Goal: Check status: Check status

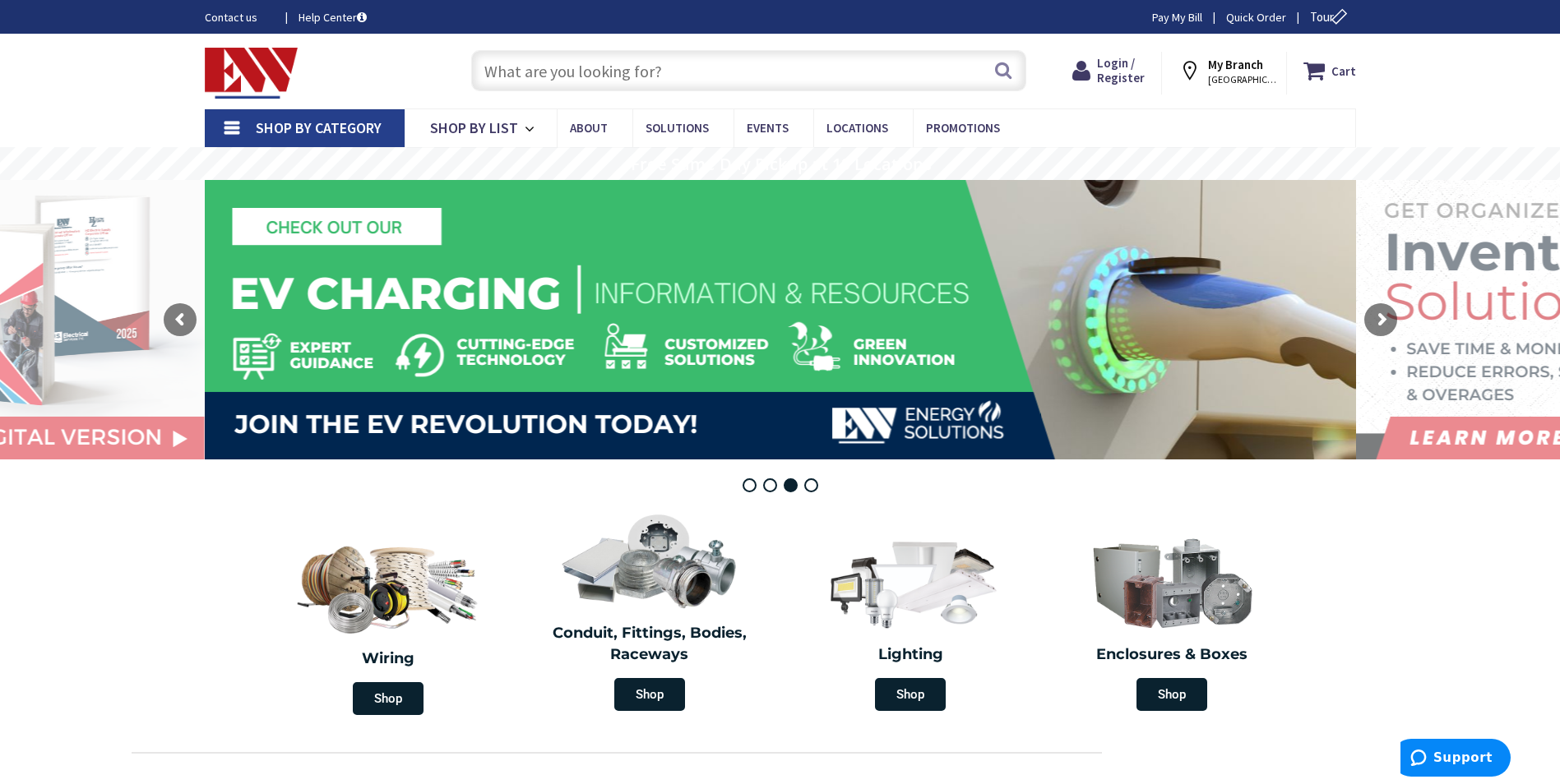
click at [316, 123] on span "Shop By Category" at bounding box center [319, 128] width 126 height 18
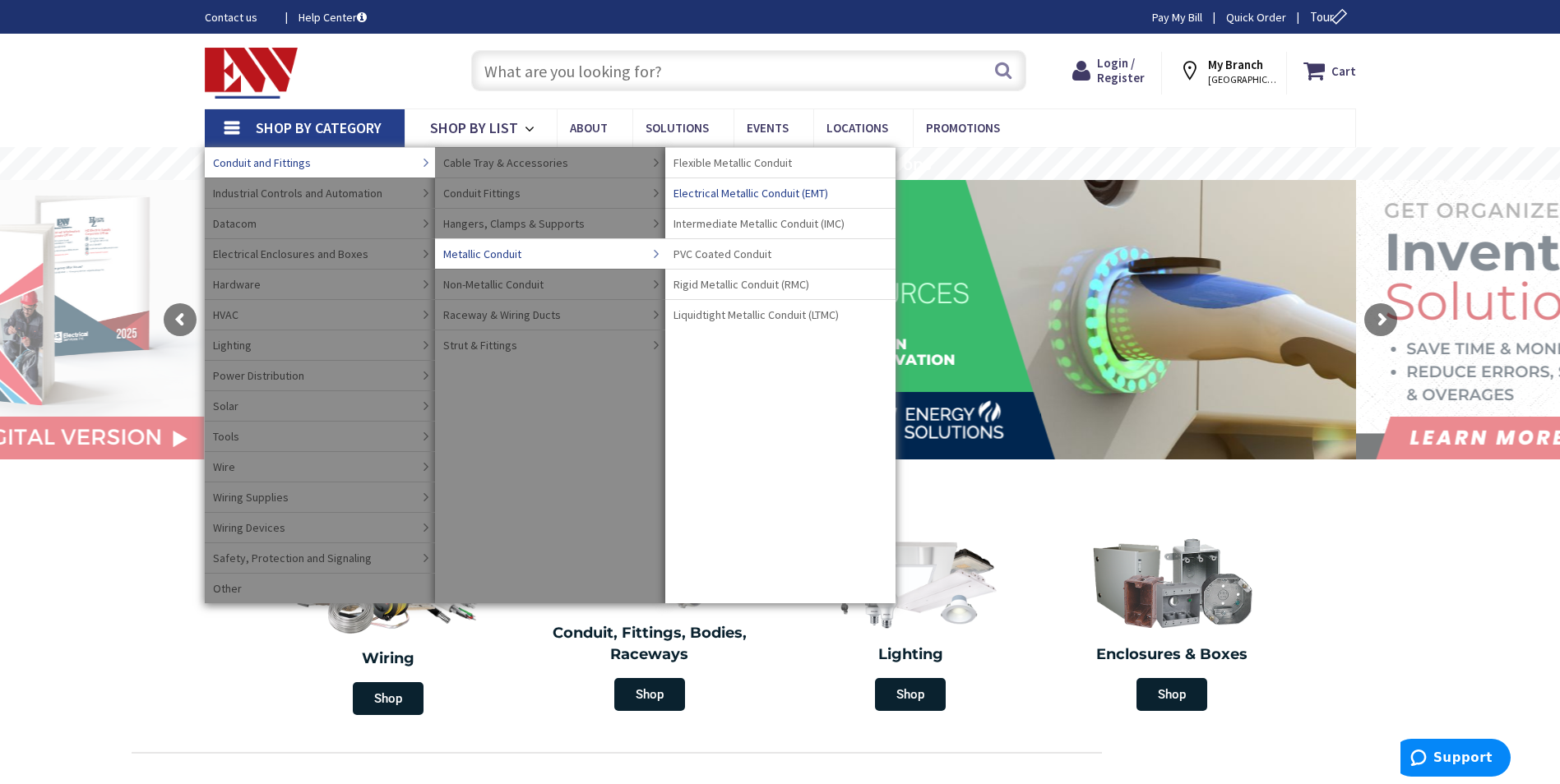
click at [704, 192] on span "Electrical Metallic Conduit (EMT)" at bounding box center [751, 193] width 155 height 17
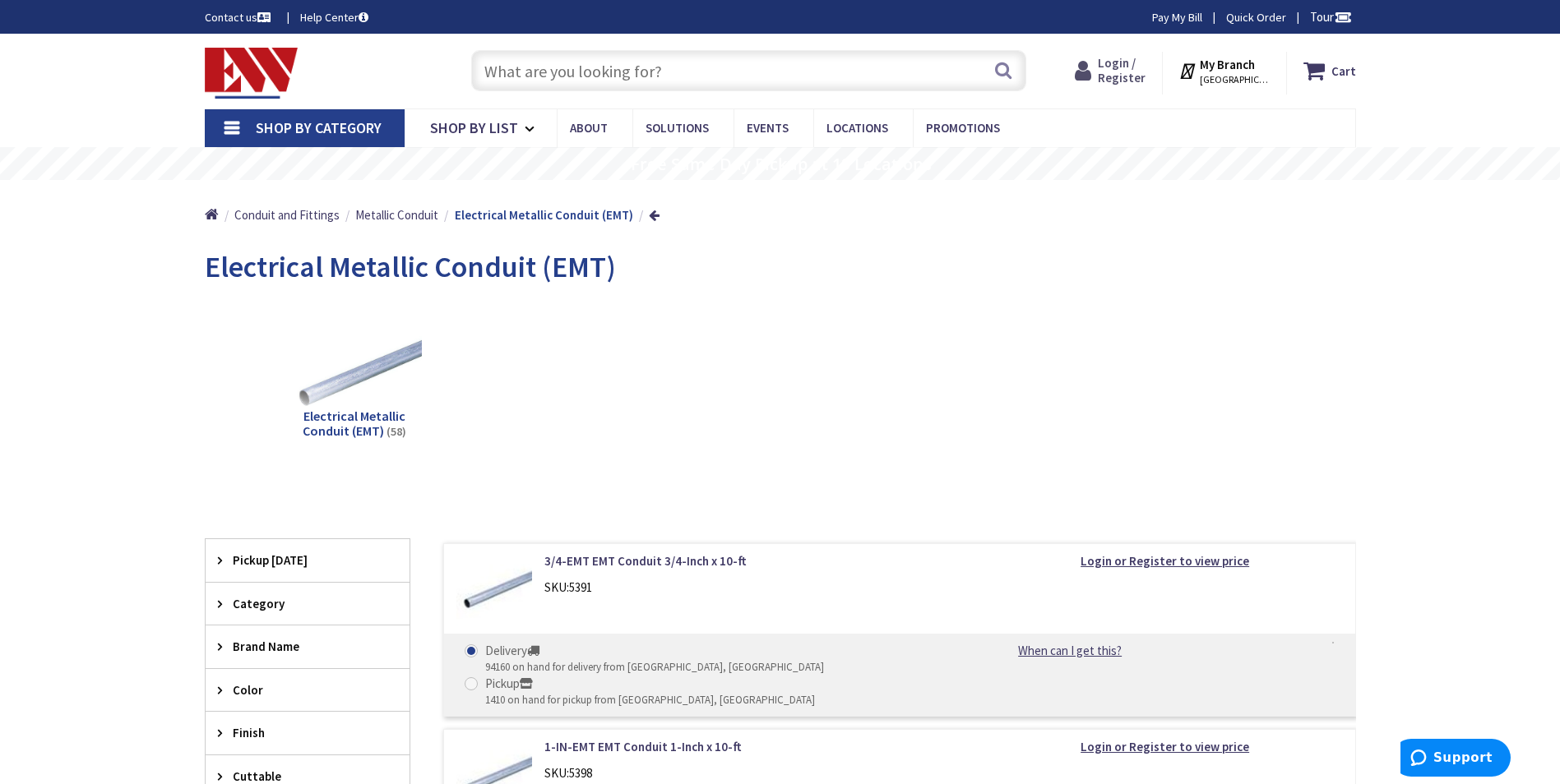
click at [1126, 62] on span "Login / Register" at bounding box center [1122, 70] width 48 height 31
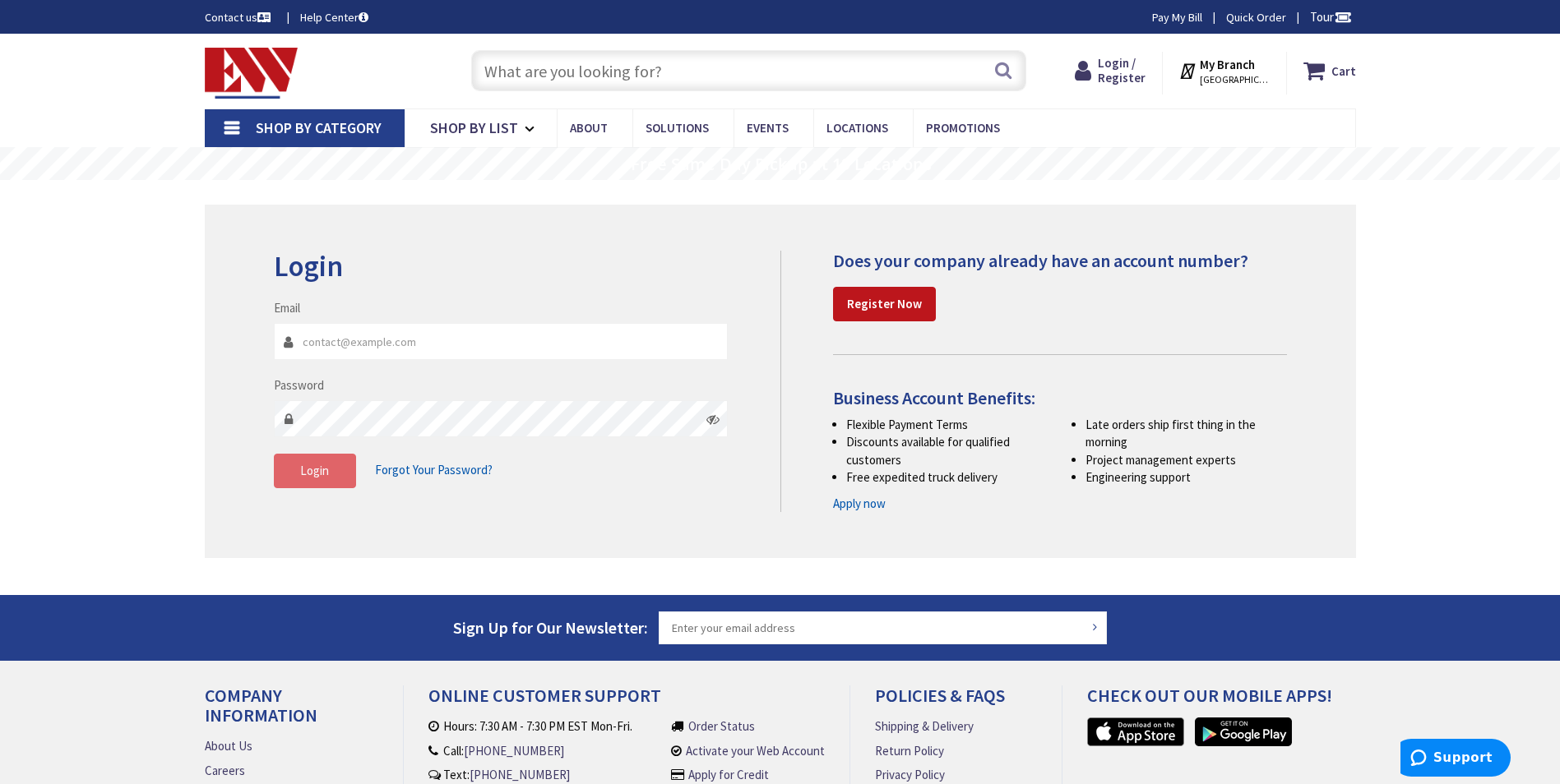
type input "jww411@aol.com"
click at [315, 478] on span "Login" at bounding box center [314, 471] width 29 height 16
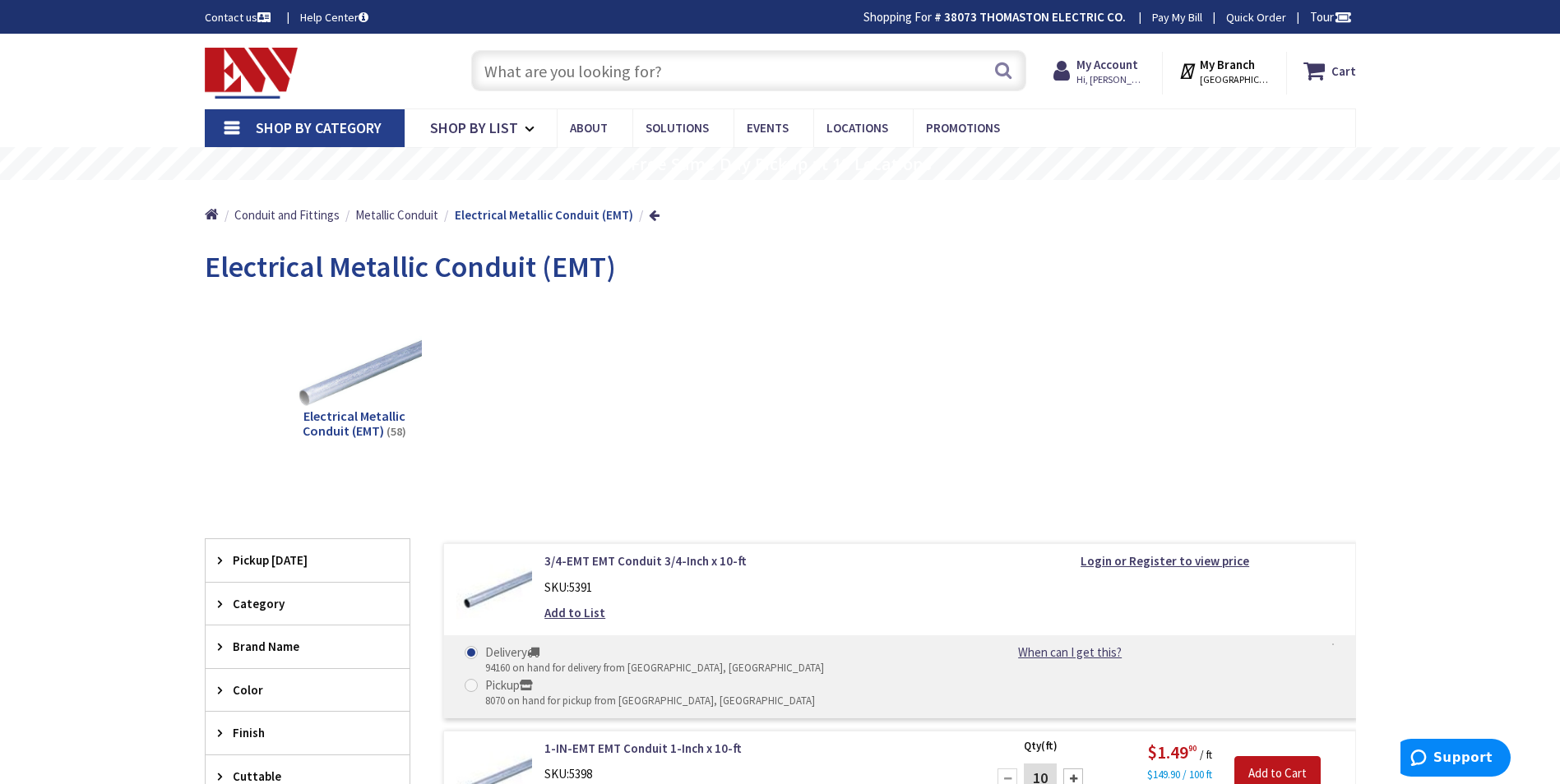
click at [294, 131] on span "Shop By Category" at bounding box center [319, 128] width 126 height 18
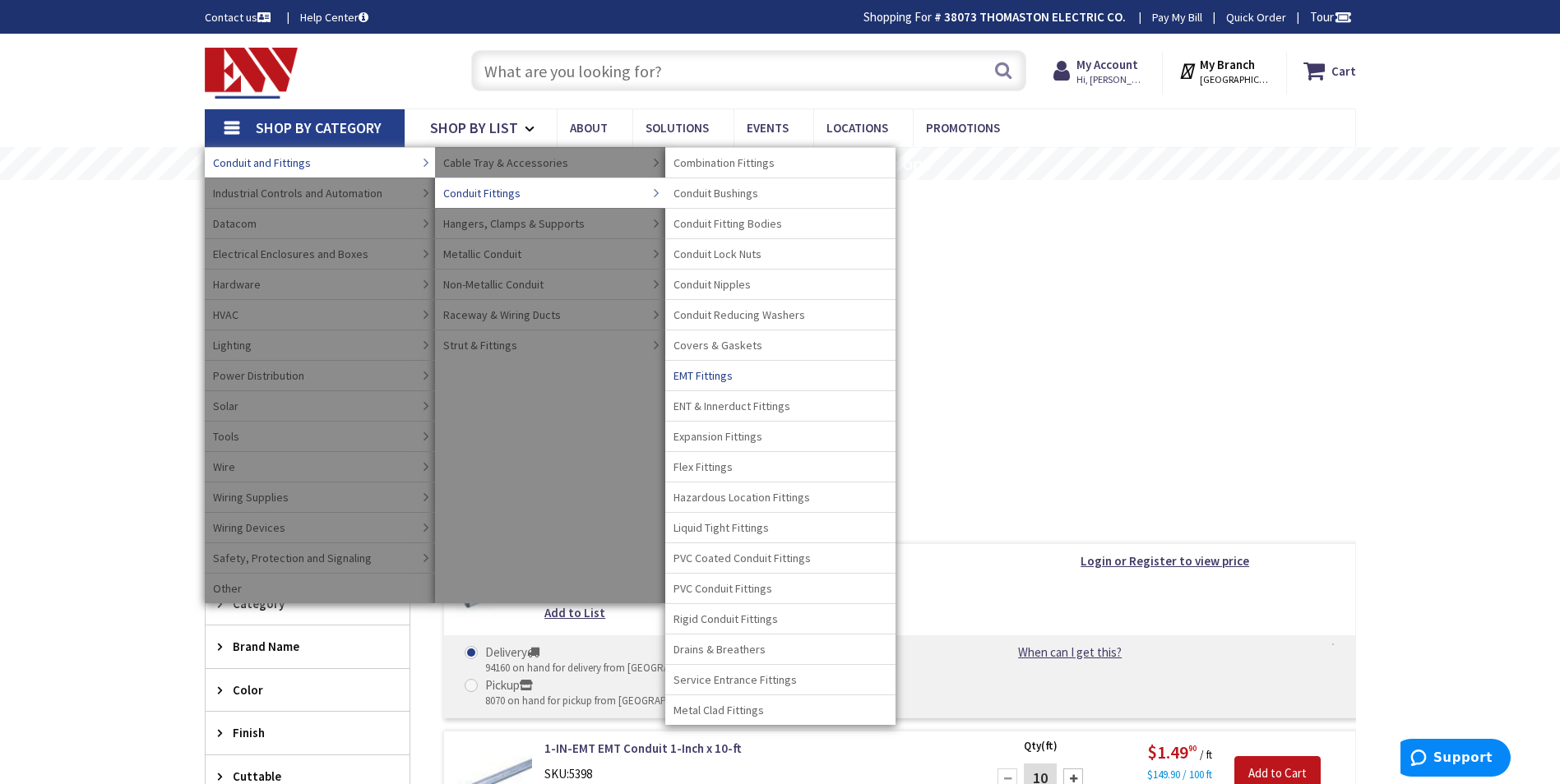
click at [704, 377] on span "EMT Fittings" at bounding box center [703, 376] width 59 height 17
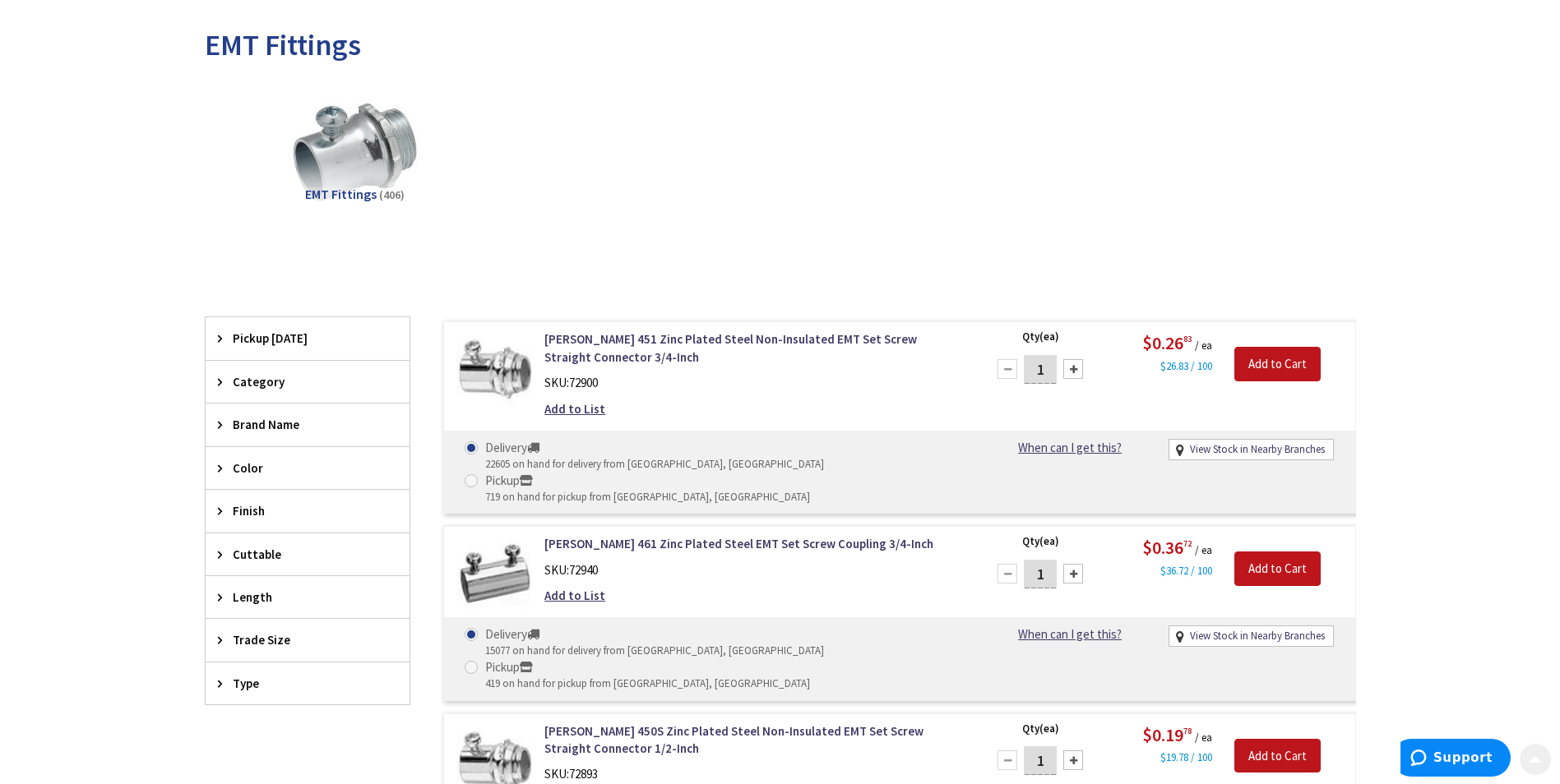
scroll to position [329, 0]
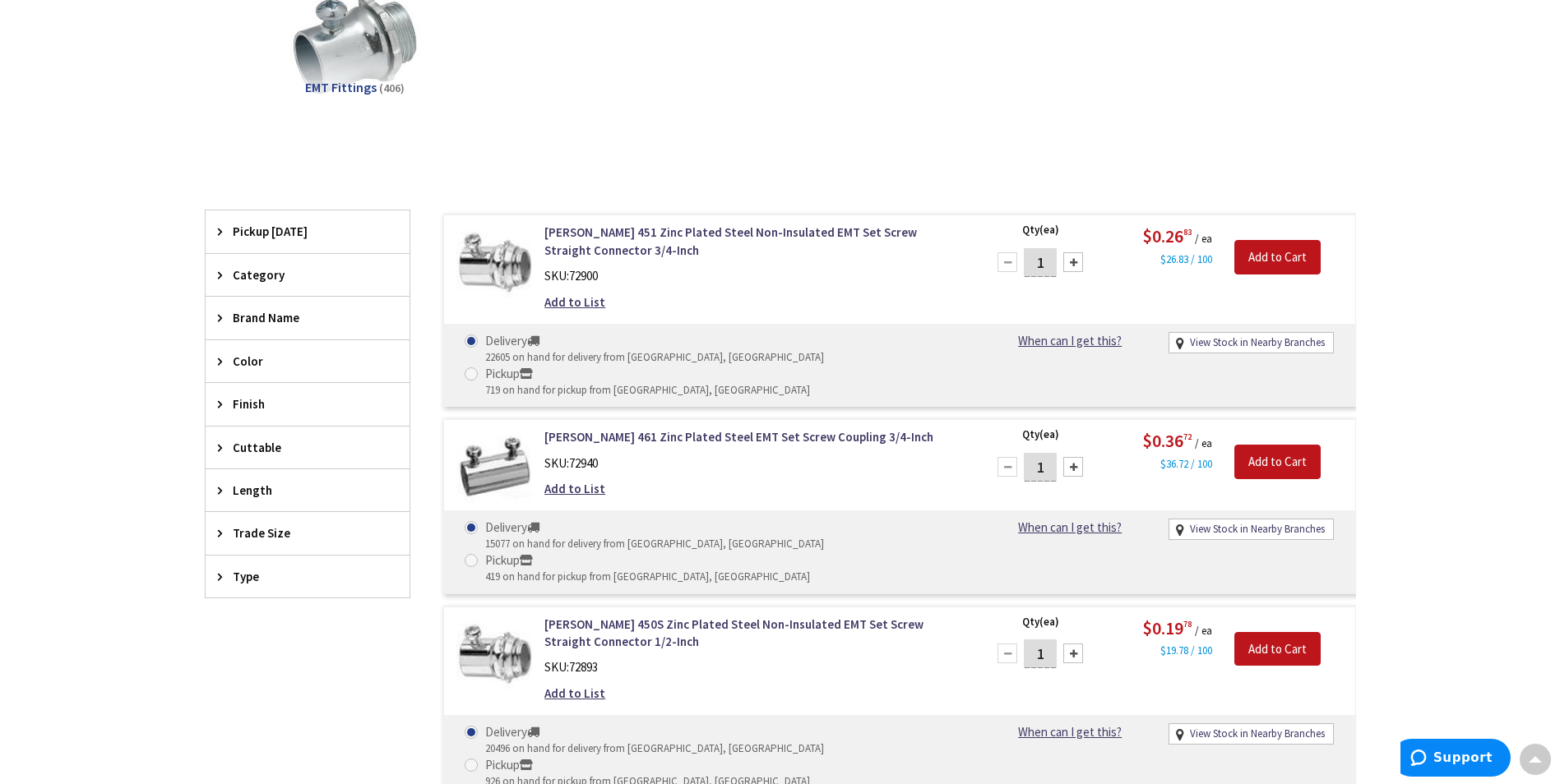
click at [282, 533] on span "Trade Size" at bounding box center [299, 533] width 134 height 18
click at [234, 617] on span "1 Inch" at bounding box center [308, 622] width 204 height 28
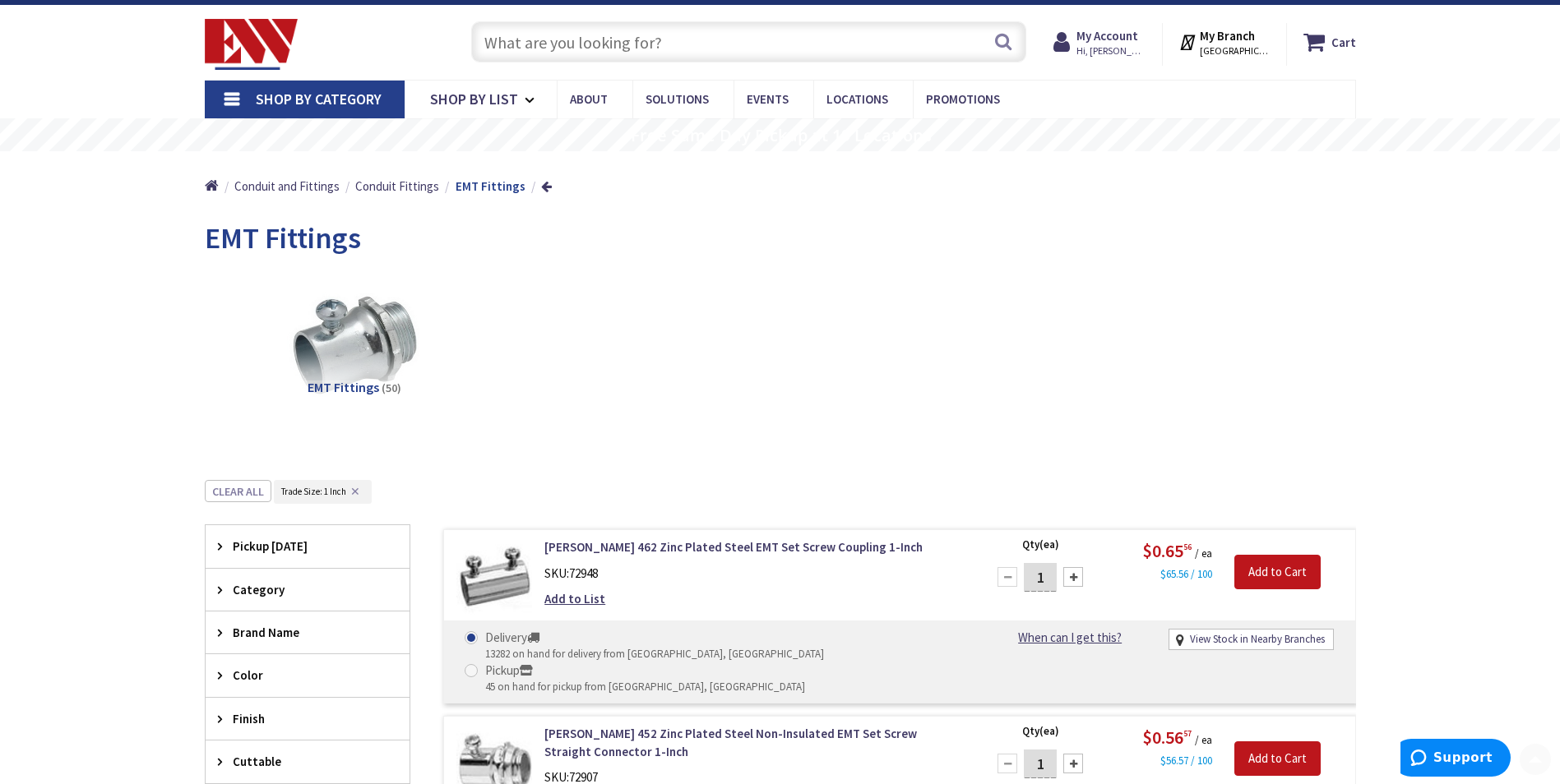
scroll to position [0, 0]
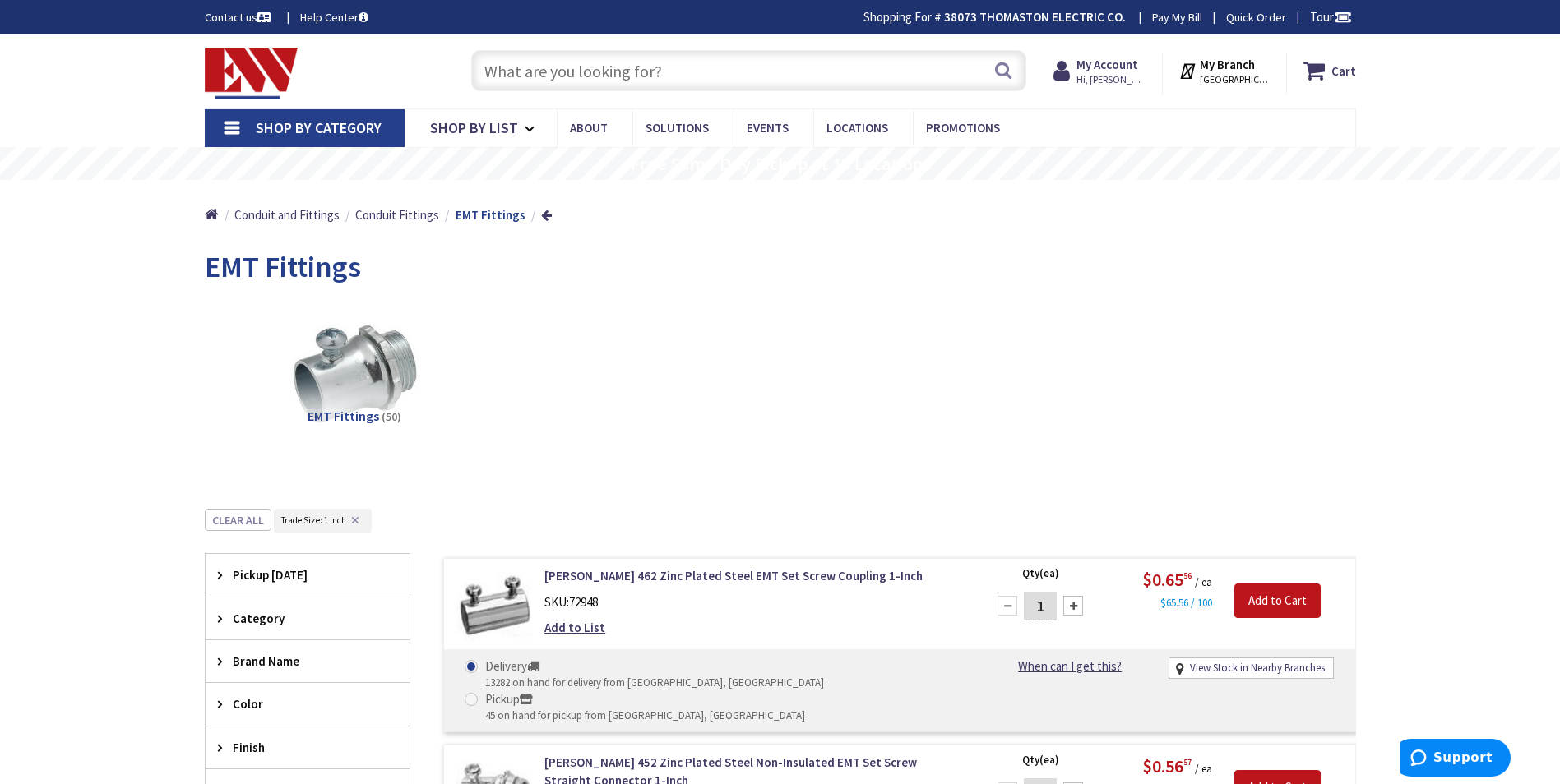
click at [325, 129] on span "Shop By Category" at bounding box center [319, 128] width 126 height 18
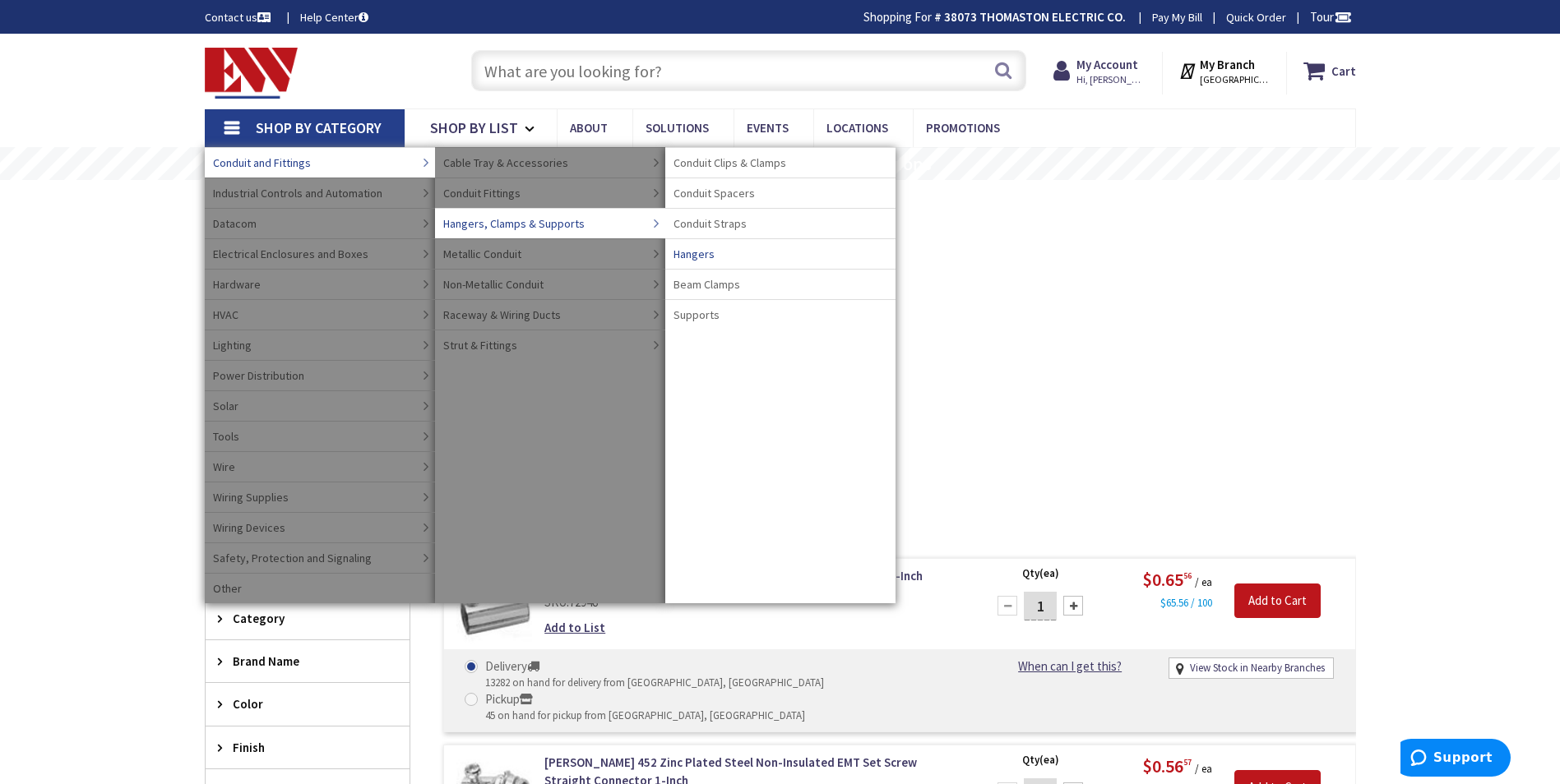
click at [703, 253] on span "Hangers" at bounding box center [694, 253] width 41 height 17
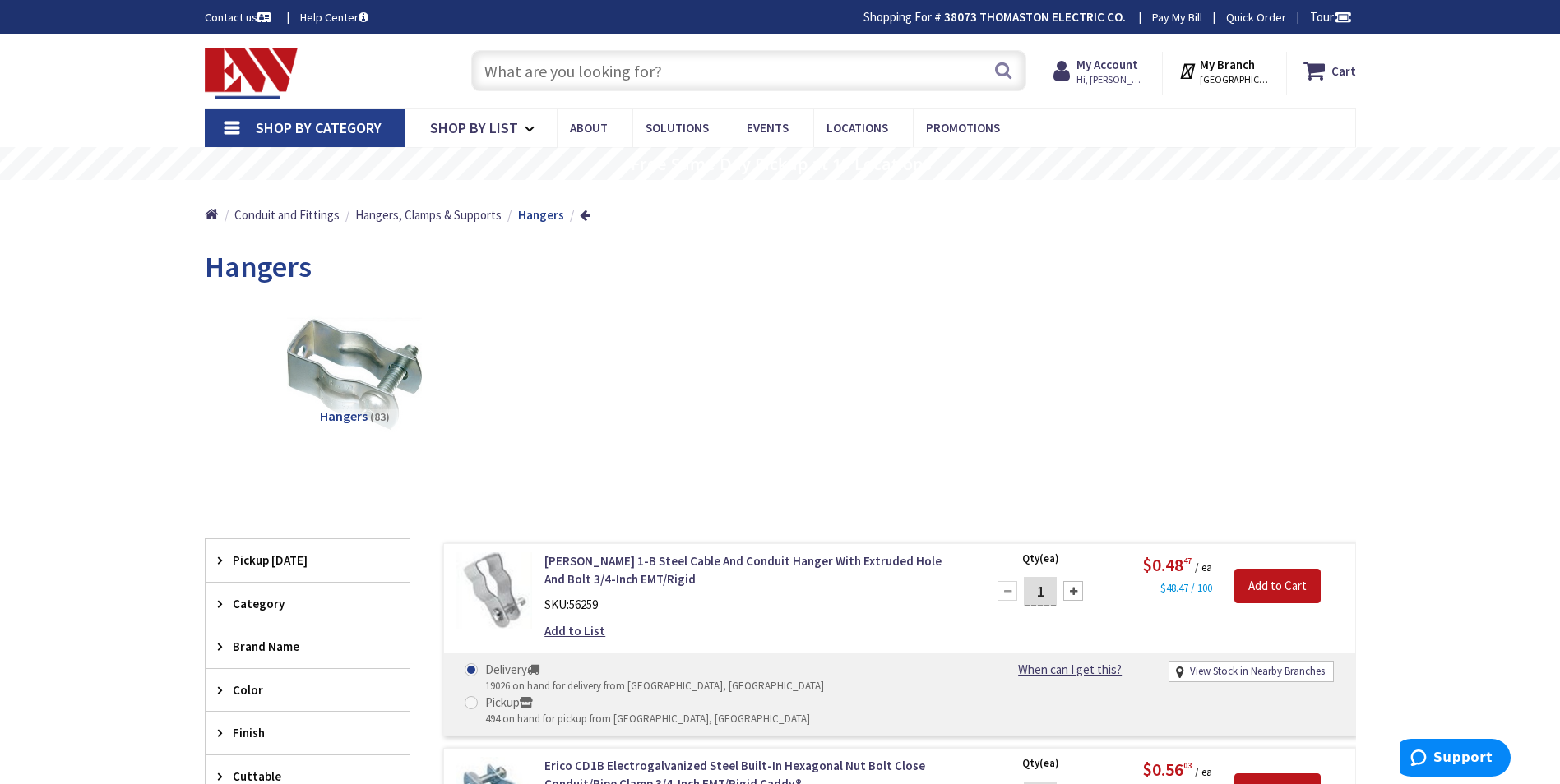
click at [312, 130] on span "Shop By Category" at bounding box center [319, 128] width 126 height 18
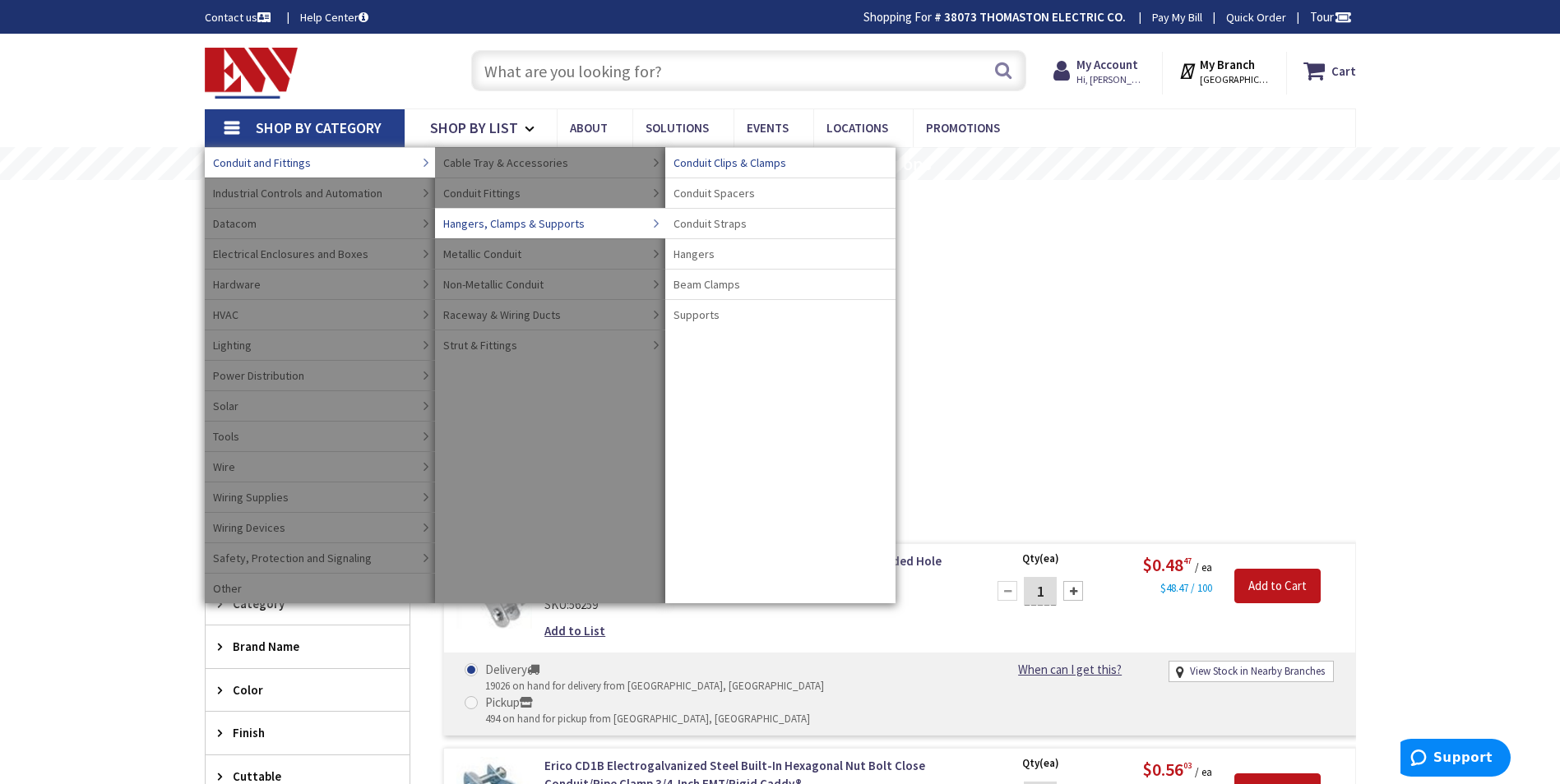
click at [743, 160] on span "Conduit Clips & Clamps" at bounding box center [730, 163] width 113 height 17
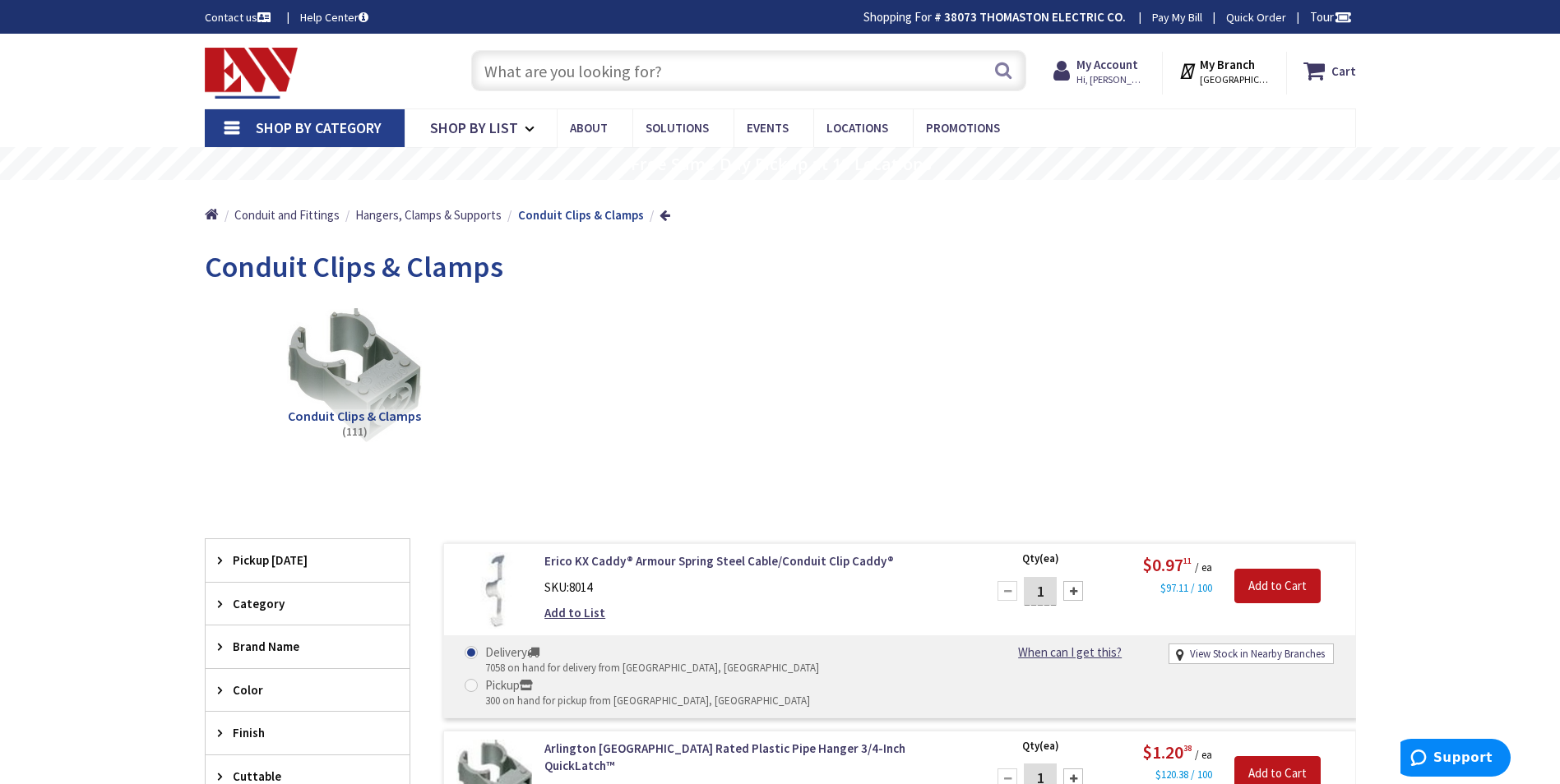
click at [318, 125] on span "Shop By Category" at bounding box center [319, 128] width 126 height 18
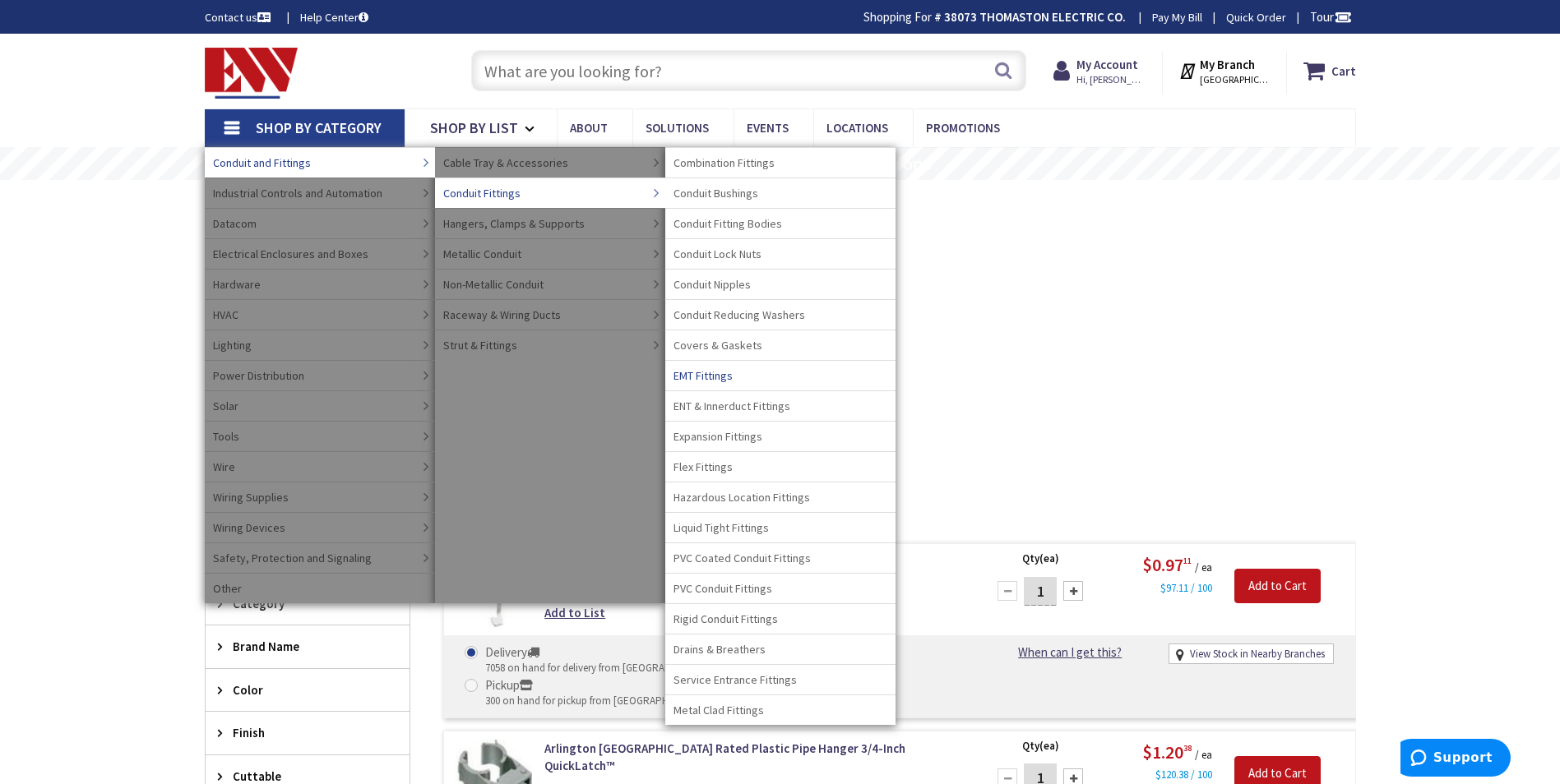
click at [715, 377] on span "EMT Fittings" at bounding box center [703, 376] width 59 height 17
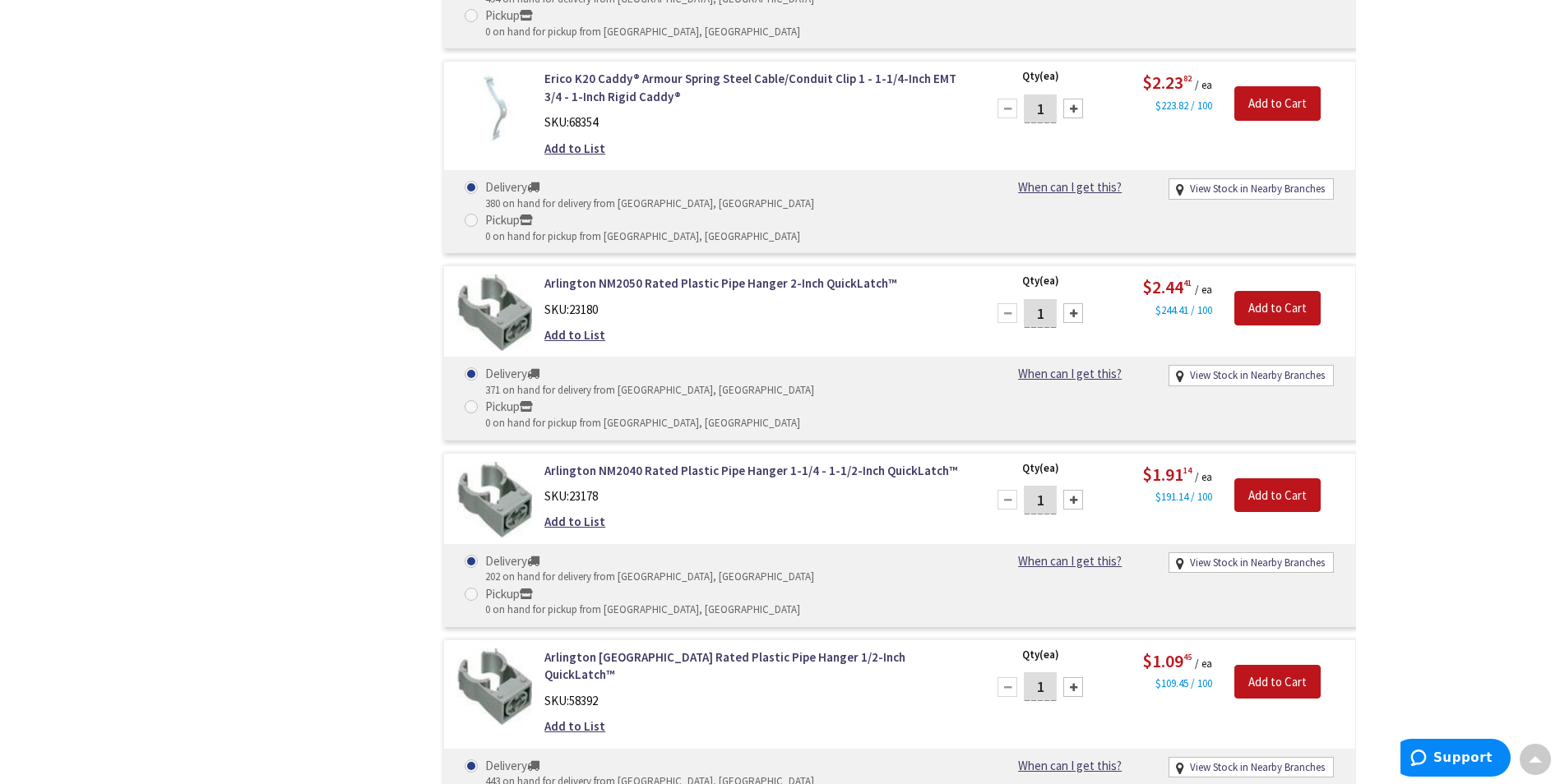
scroll to position [3727, 0]
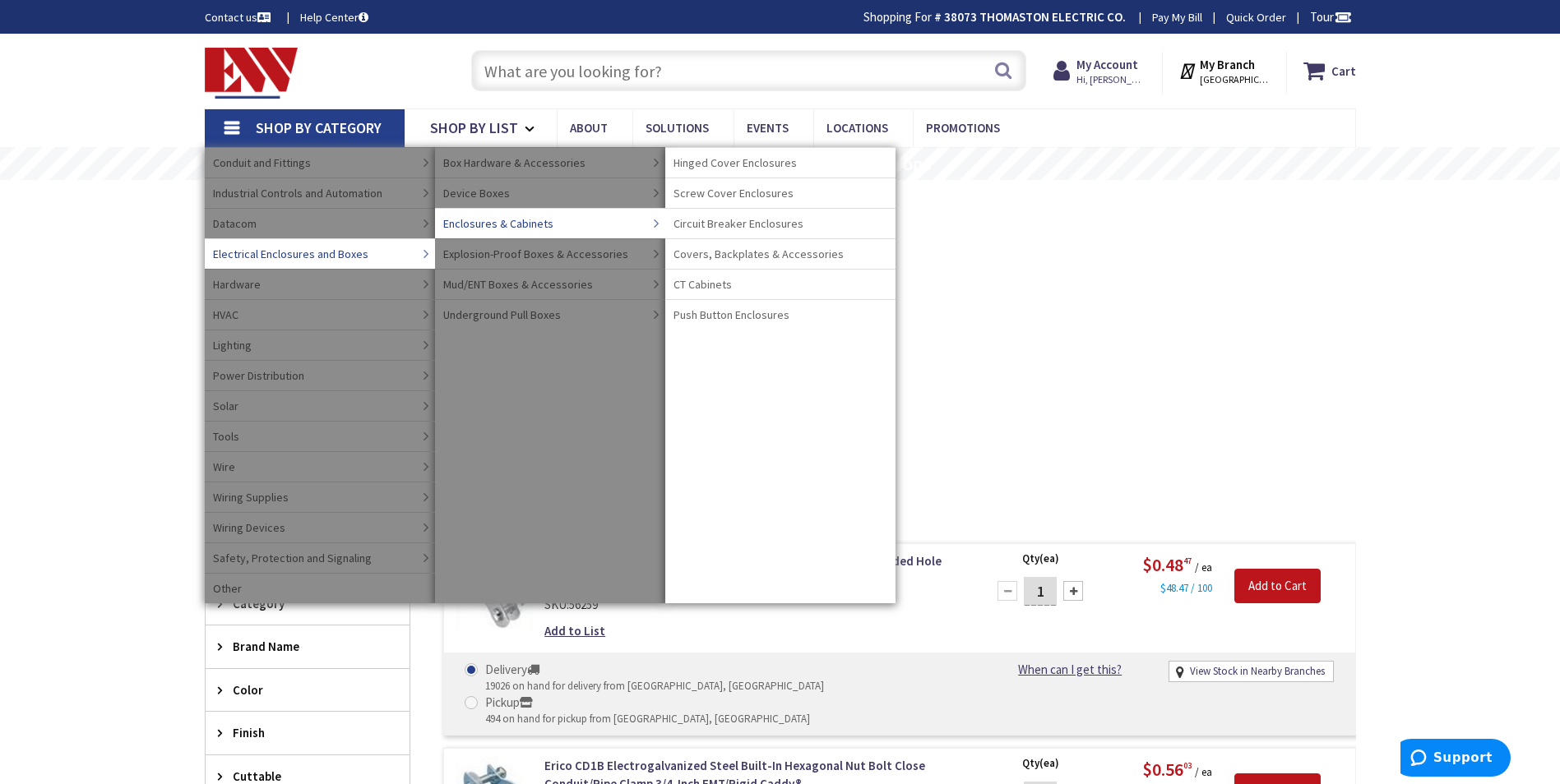
click at [725, 192] on span "Screw Cover Enclosures" at bounding box center [733, 193] width 120 height 17
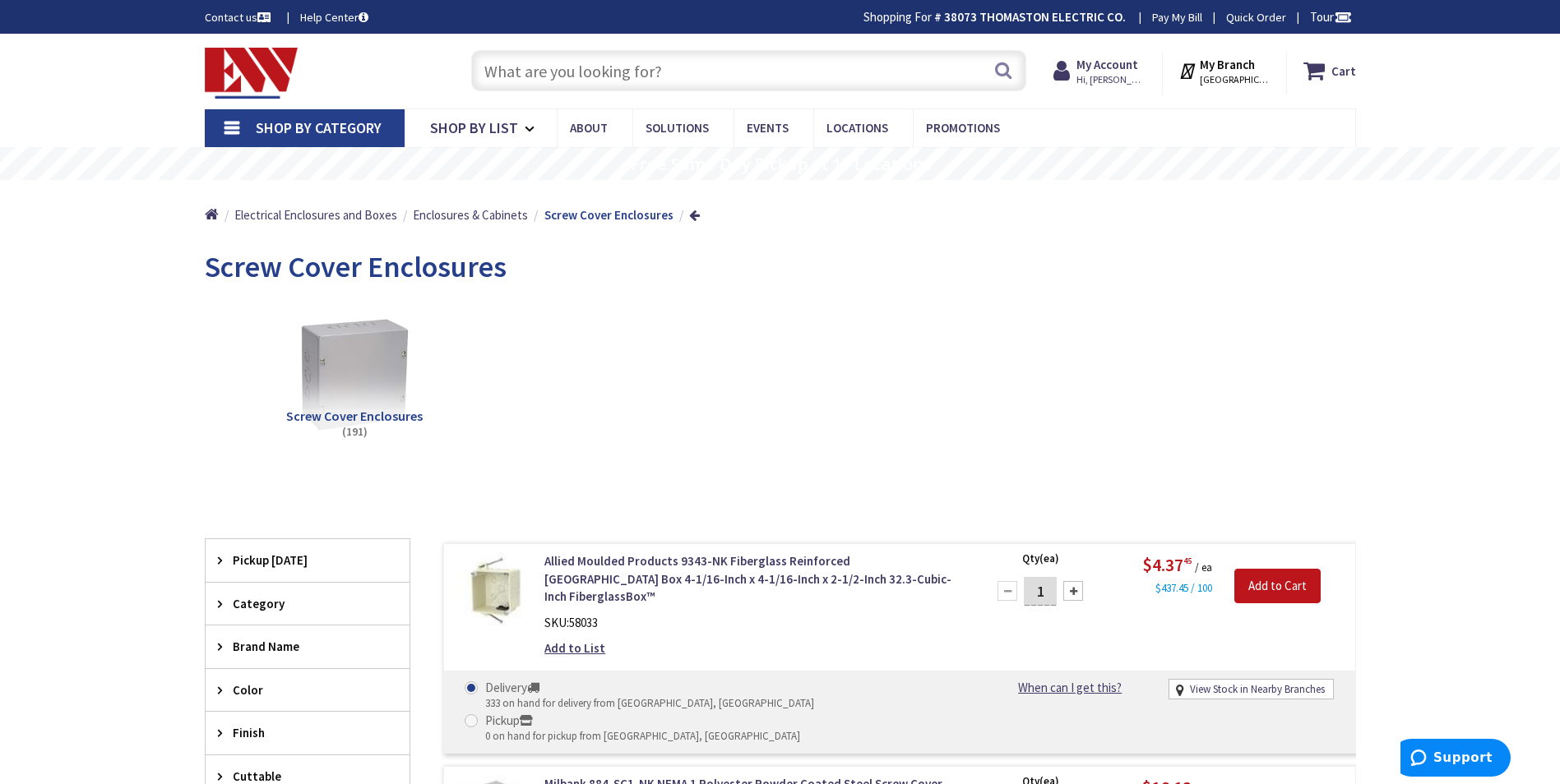
click at [305, 126] on span "Shop By Category" at bounding box center [319, 128] width 126 height 18
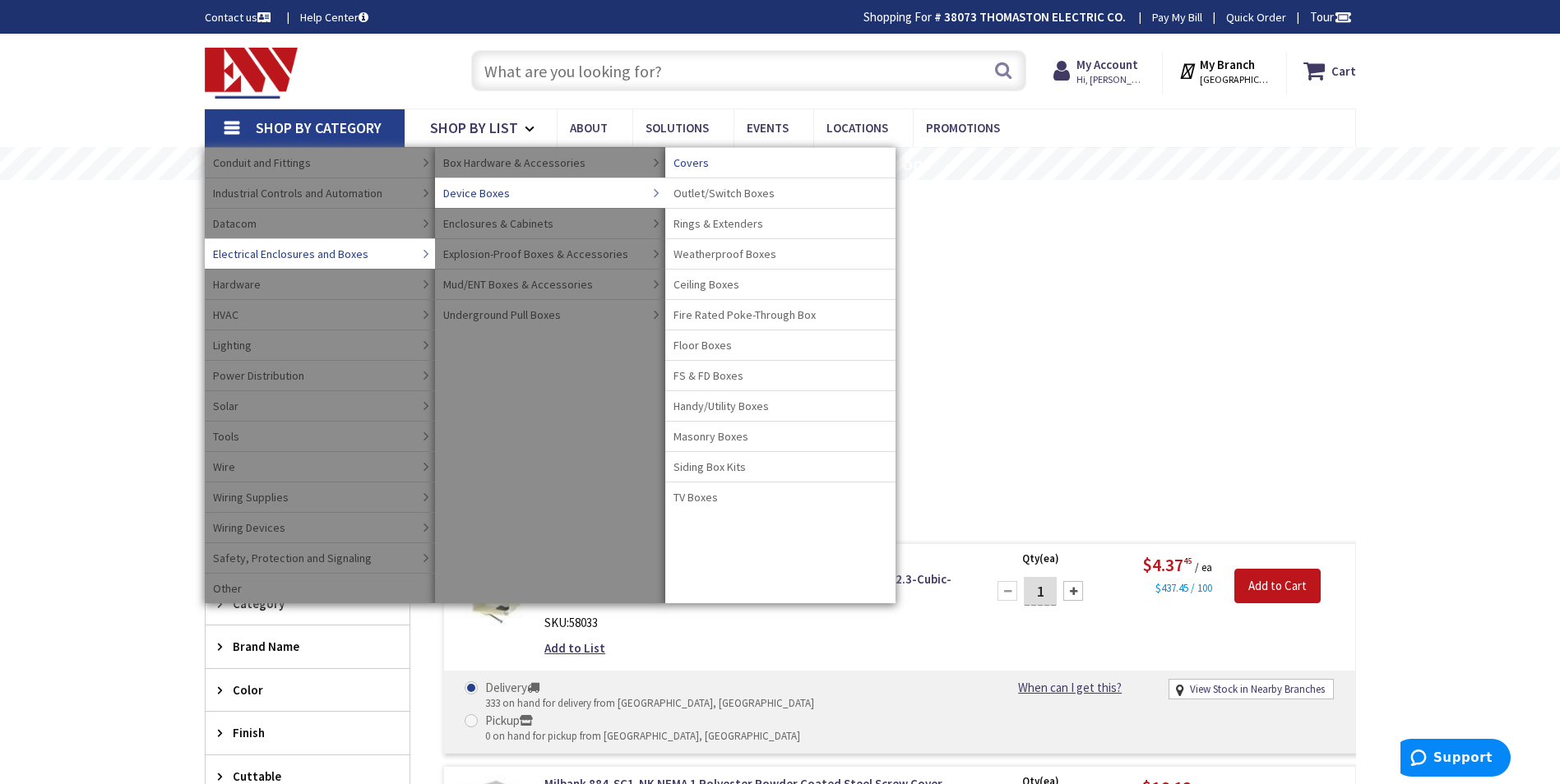
click at [690, 164] on span "Covers" at bounding box center [691, 163] width 35 height 17
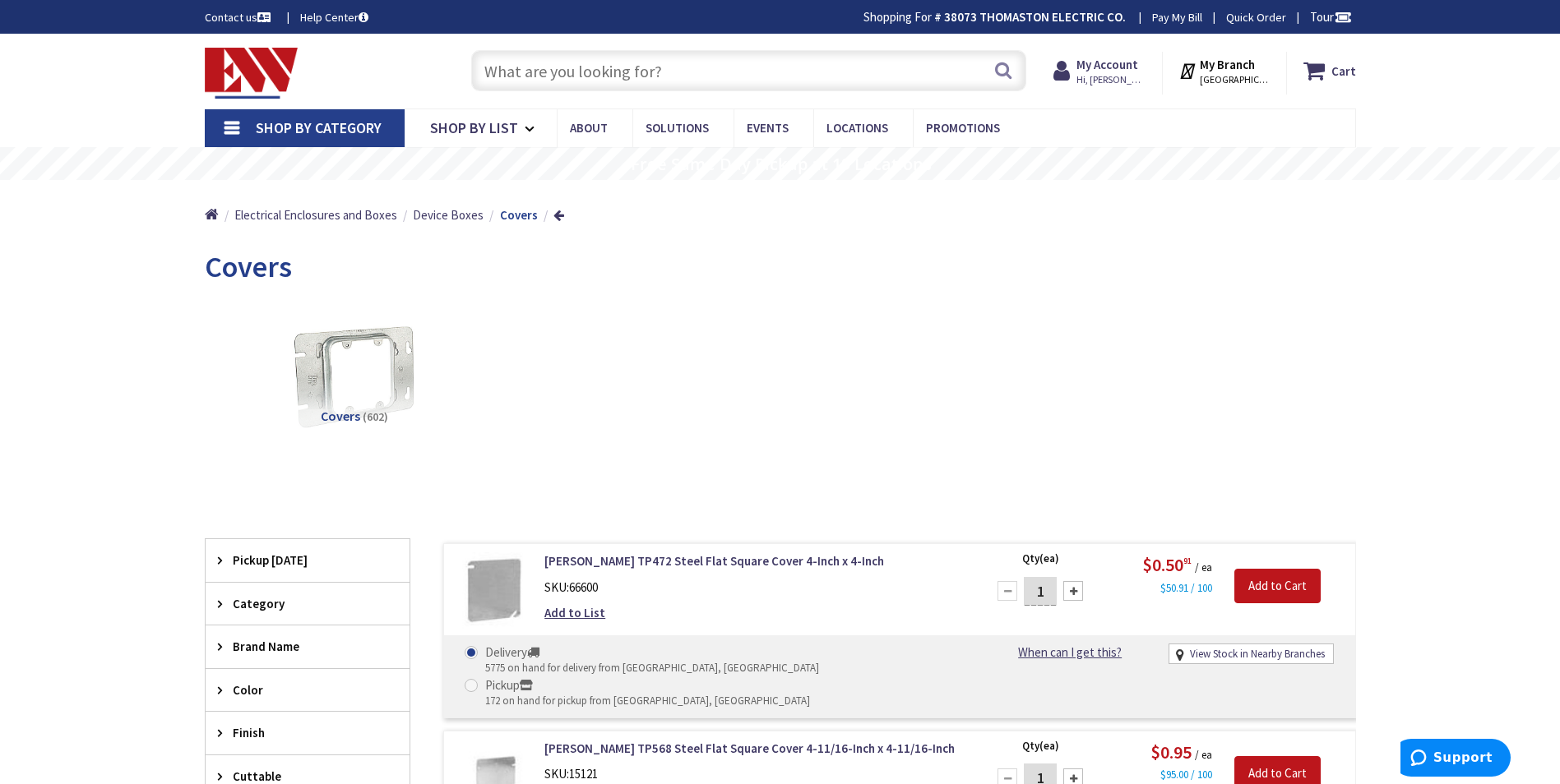
click at [316, 120] on span "Shop By Category" at bounding box center [319, 128] width 126 height 18
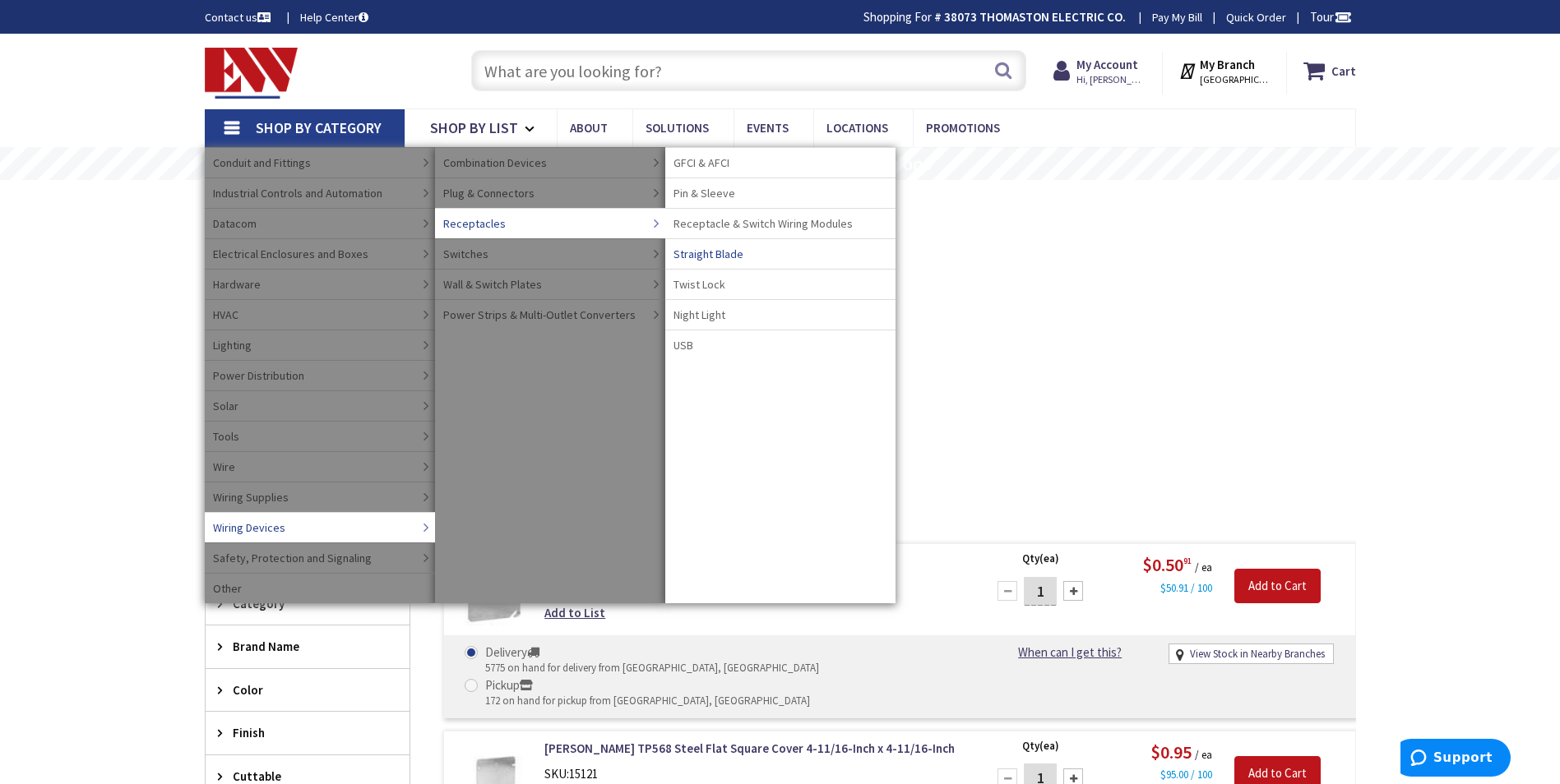
click at [723, 252] on span "Straight Blade" at bounding box center [708, 253] width 70 height 17
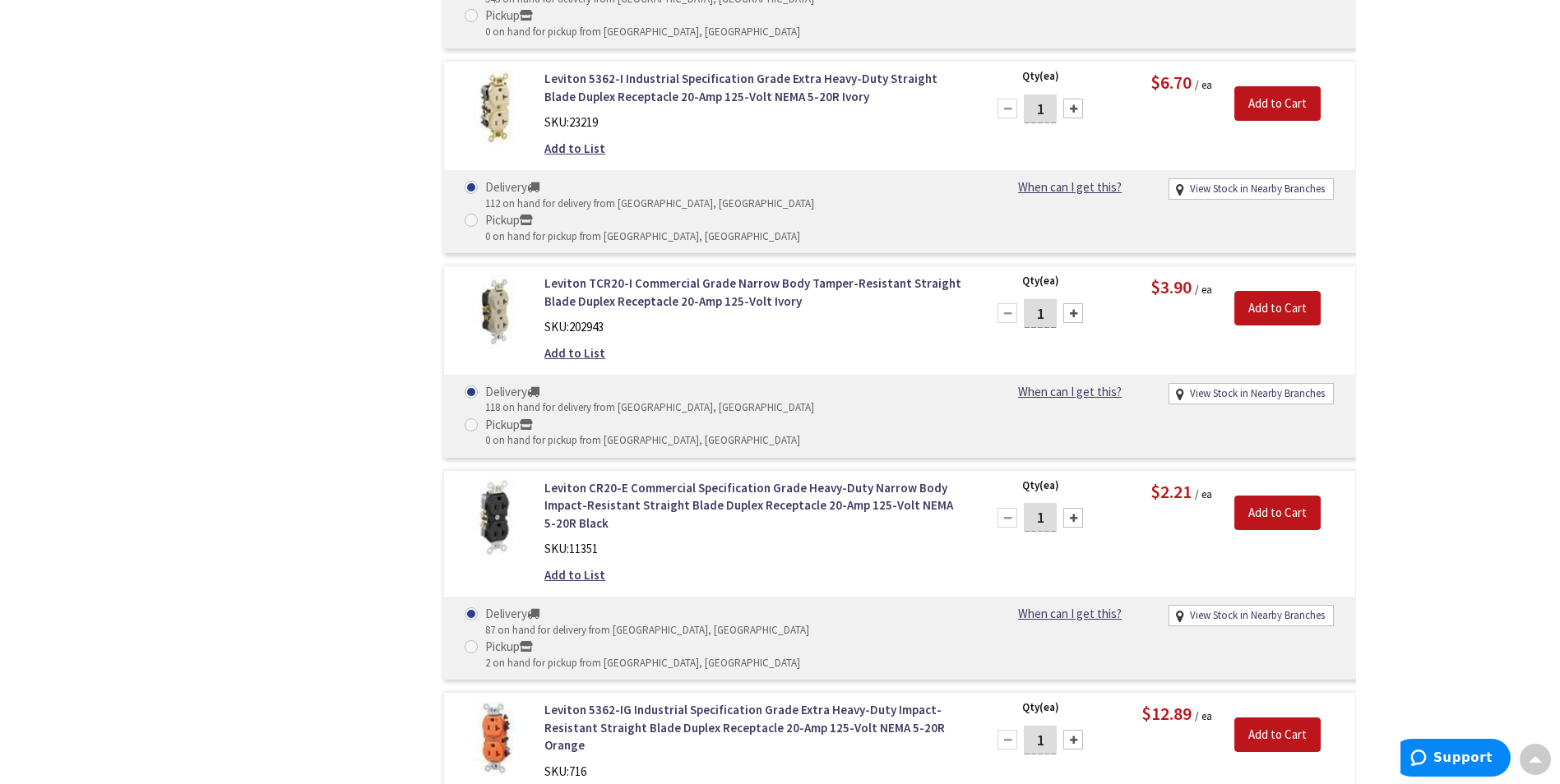
scroll to position [4604, 0]
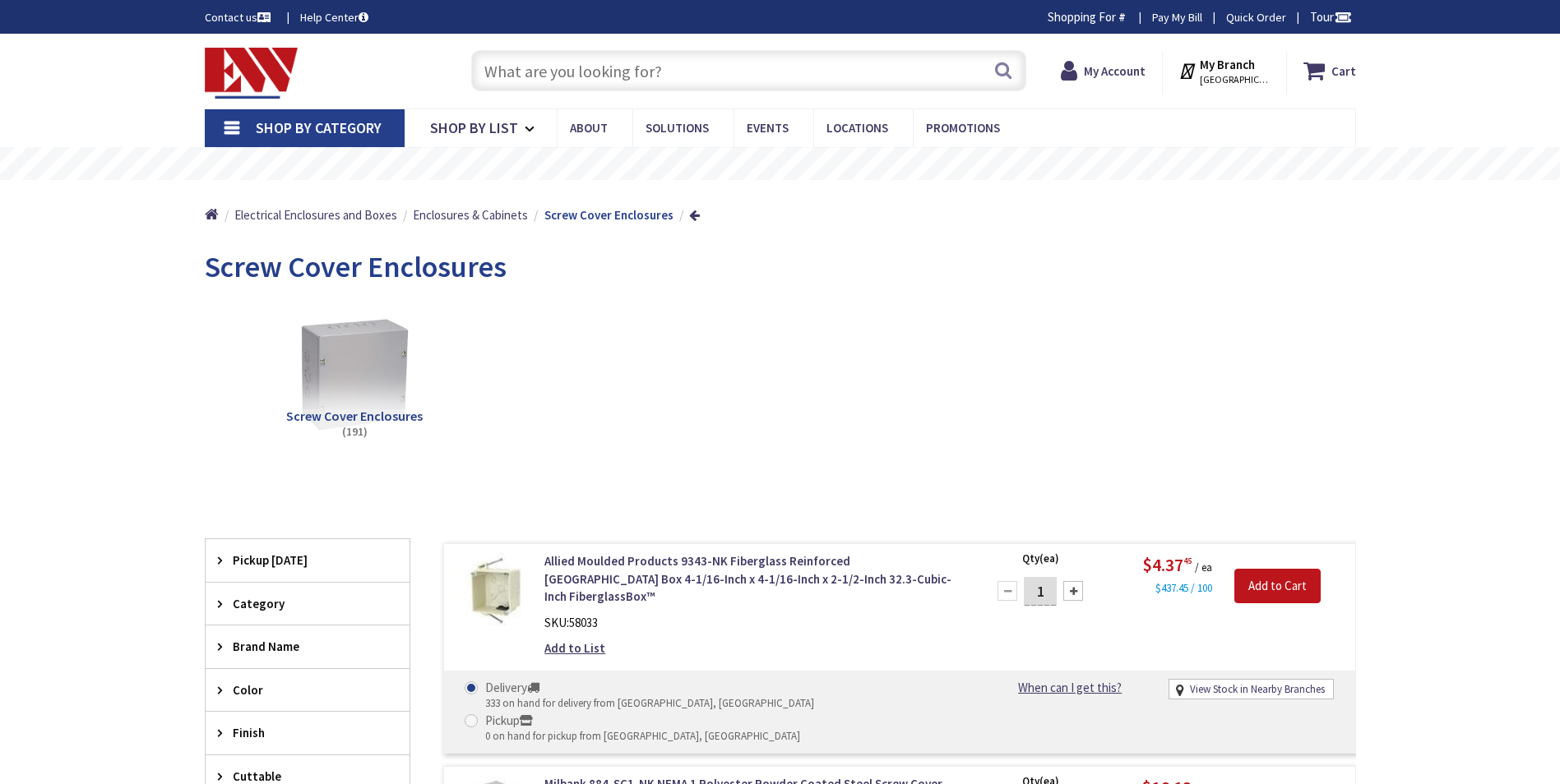
click at [313, 128] on span "Shop By Category" at bounding box center [319, 128] width 126 height 18
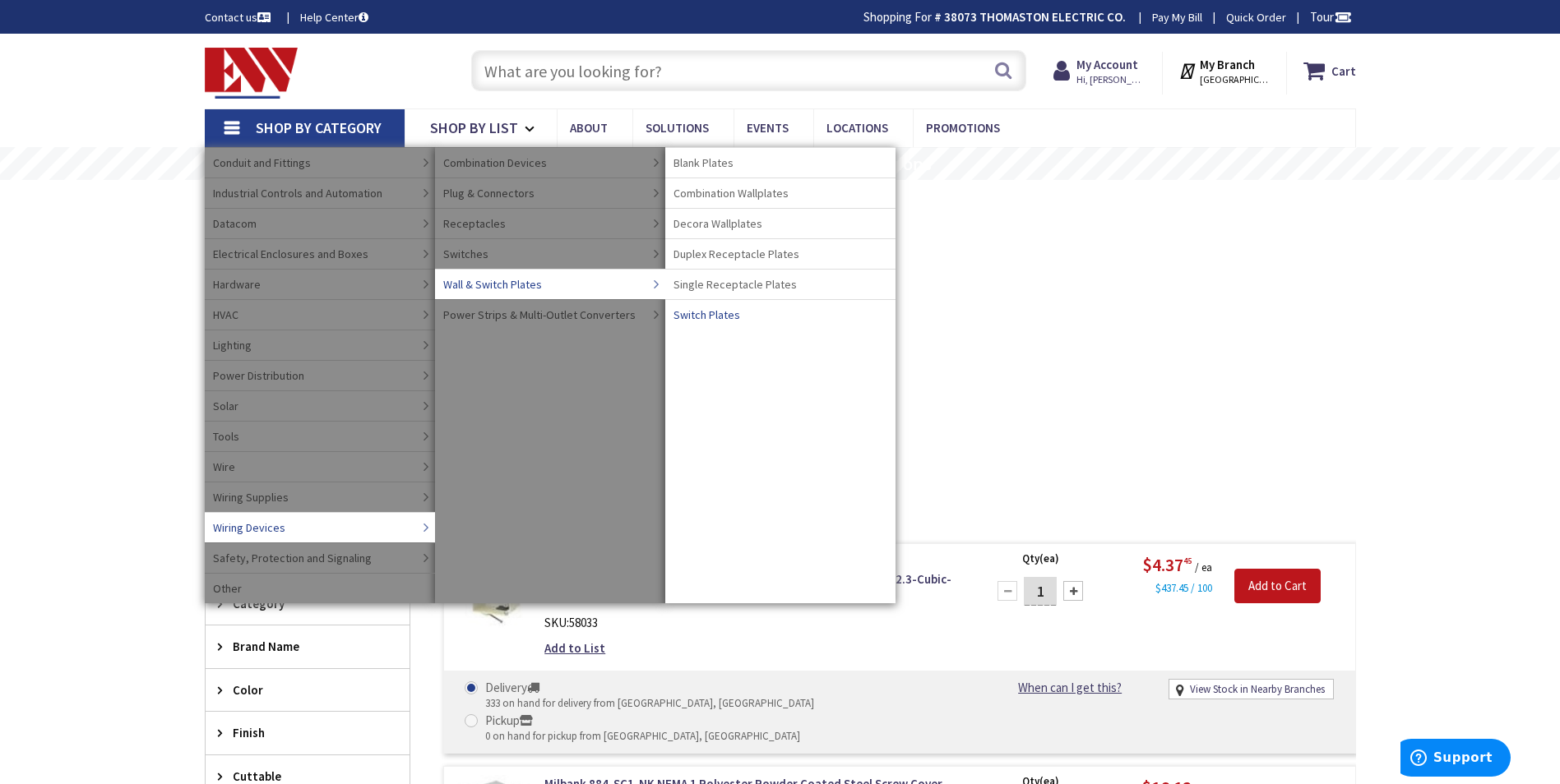
click at [713, 315] on span "Switch Plates" at bounding box center [707, 315] width 67 height 17
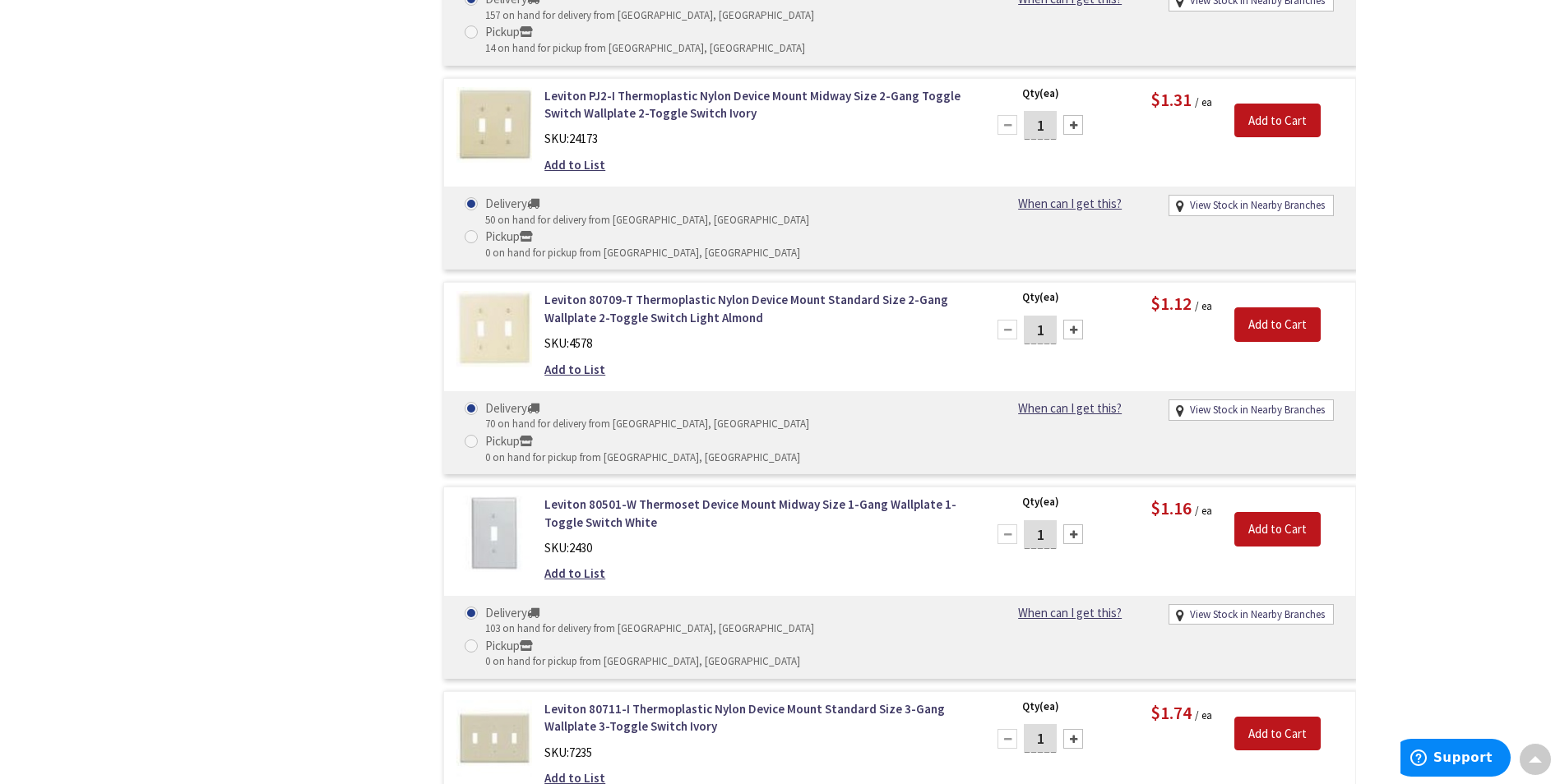
scroll to position [4756, 0]
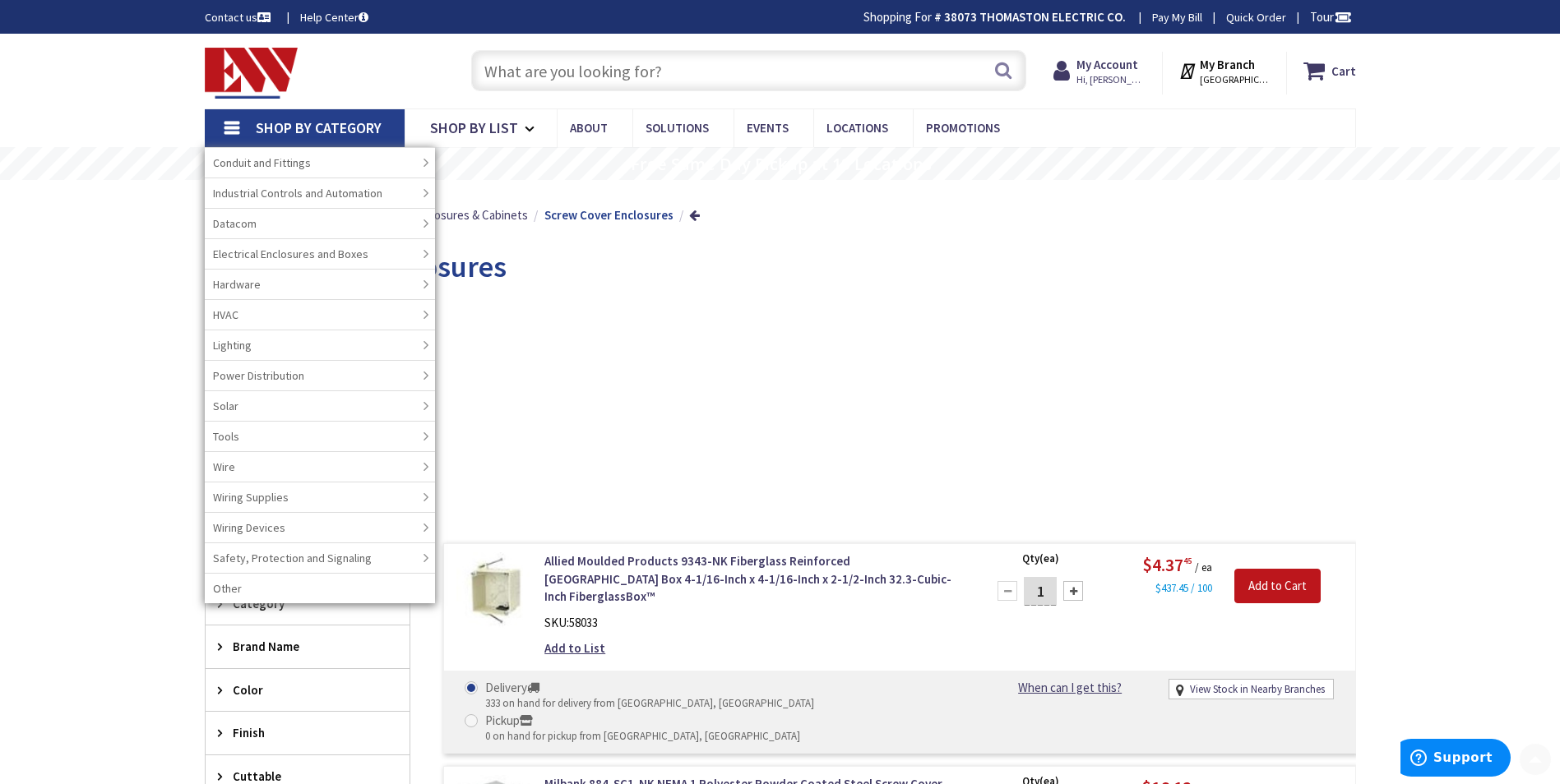
click at [558, 377] on div "Screw Cover Enclosures (191)" at bounding box center [780, 387] width 1094 height 177
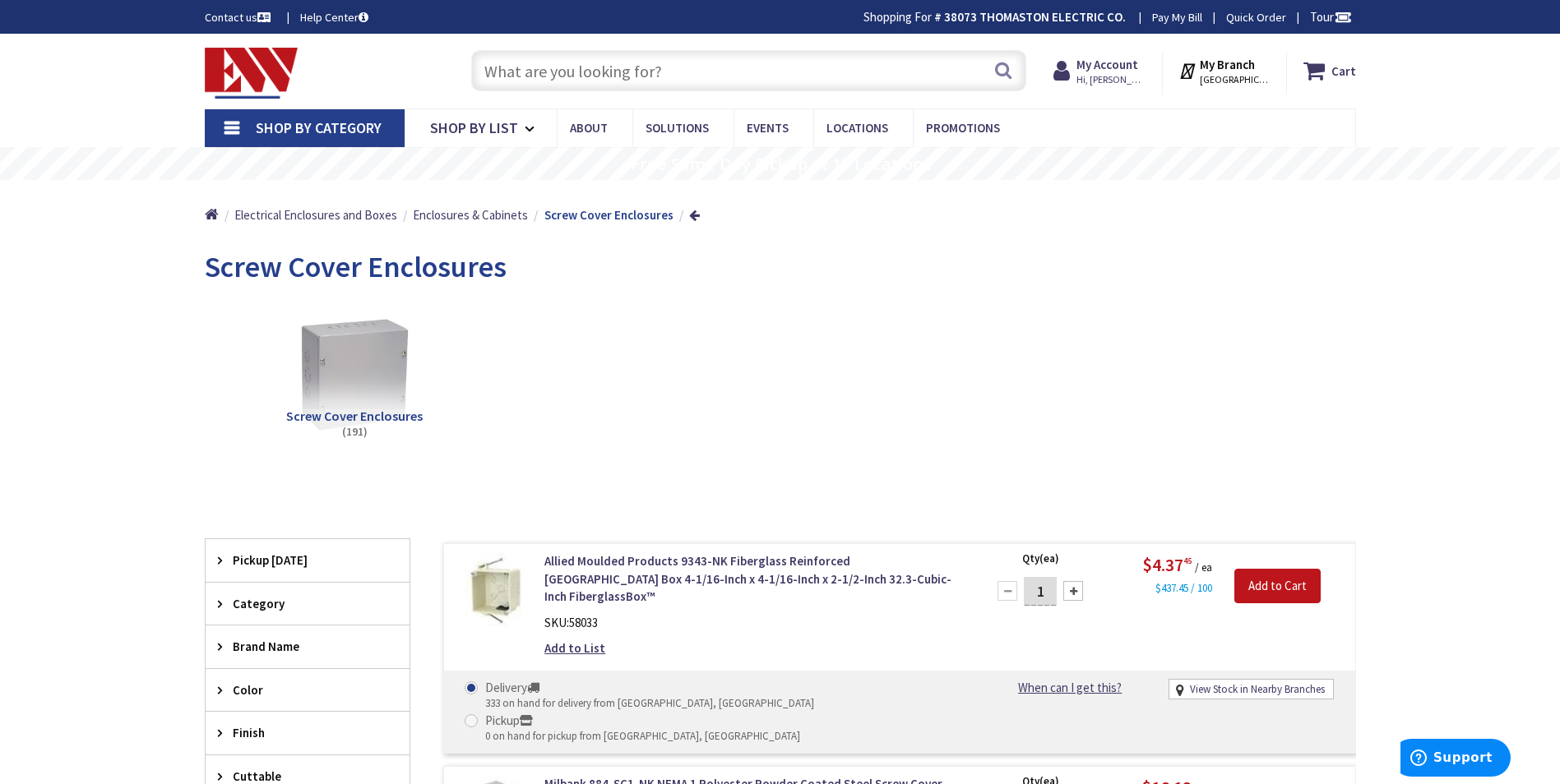
click at [340, 132] on span "Shop By Category" at bounding box center [319, 128] width 126 height 18
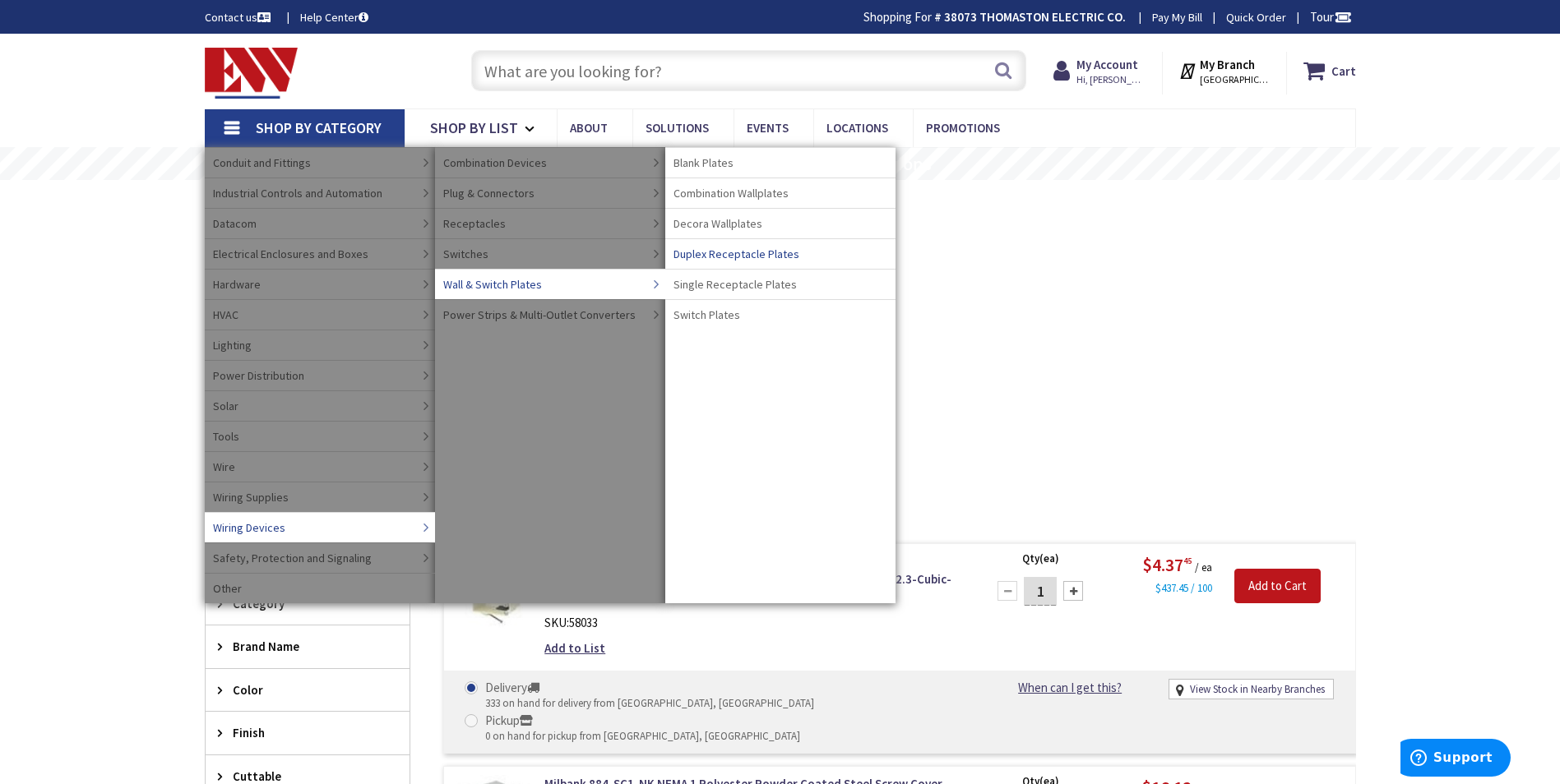
click at [731, 253] on span "Duplex Receptacle Plates" at bounding box center [736, 253] width 126 height 17
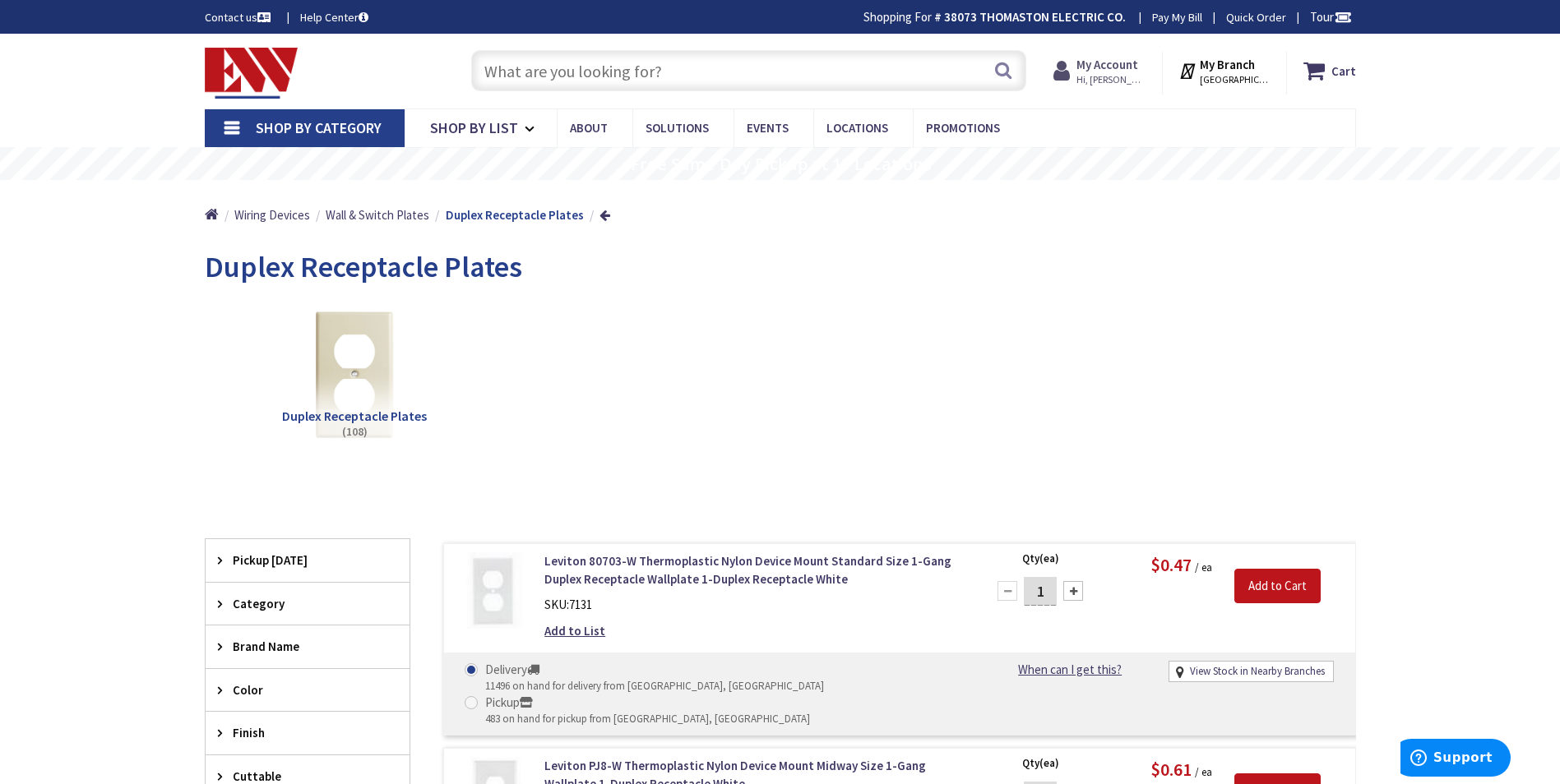
click at [1107, 63] on strong "My Account" at bounding box center [1107, 64] width 62 height 16
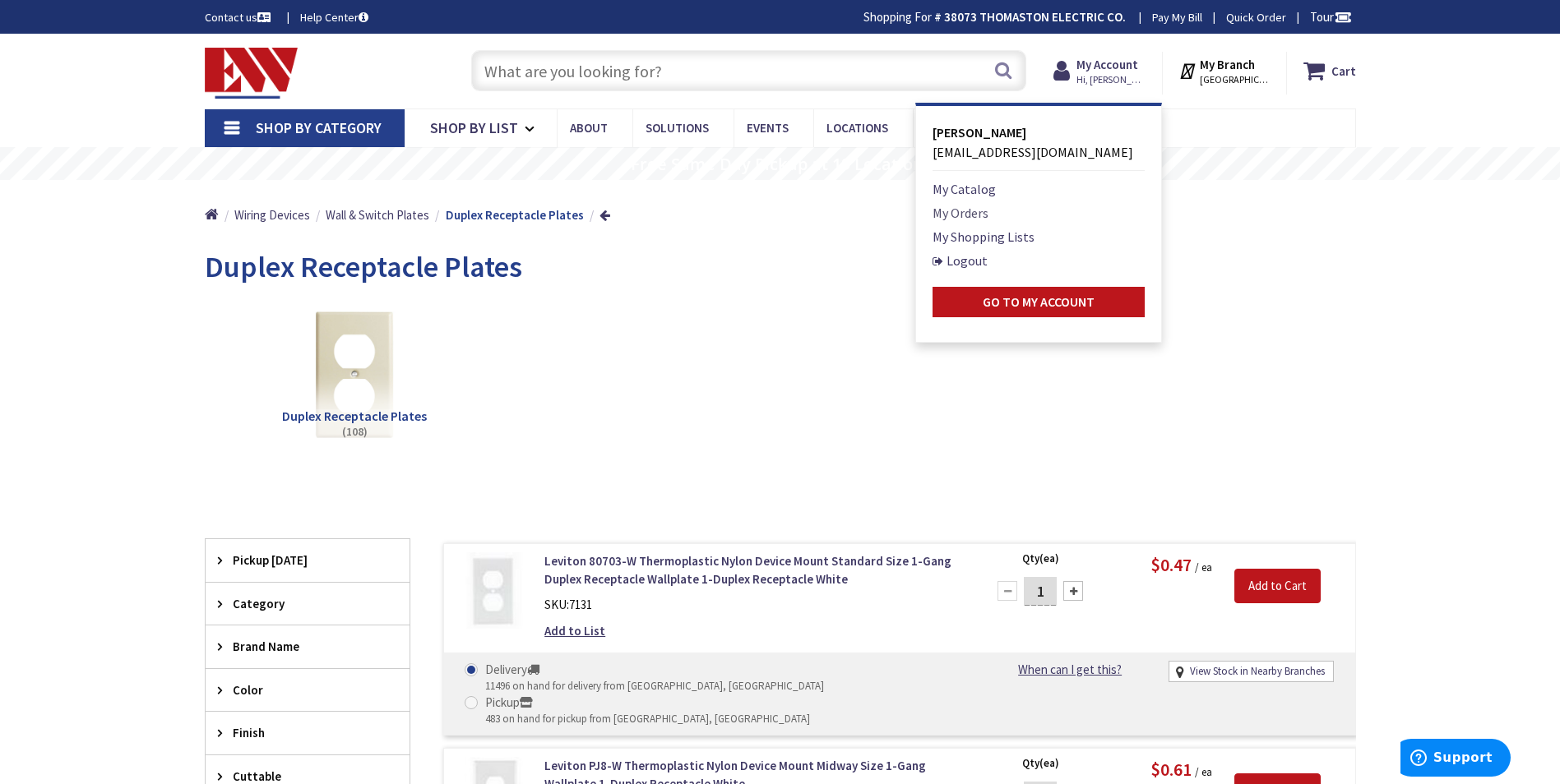
click at [959, 210] on link "My Orders" at bounding box center [961, 213] width 56 height 19
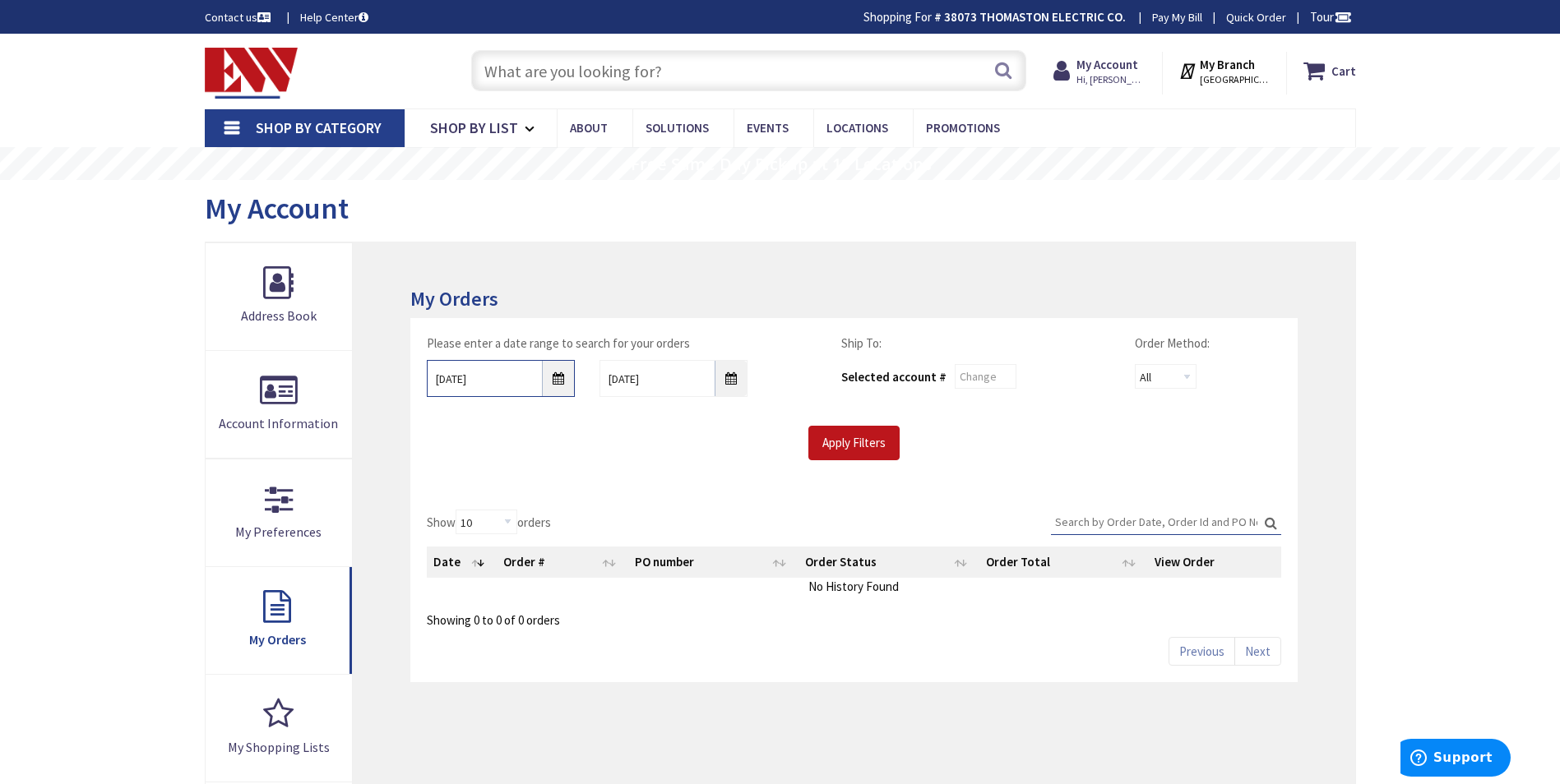
click at [565, 386] on input "10/2/2025" at bounding box center [501, 378] width 148 height 37
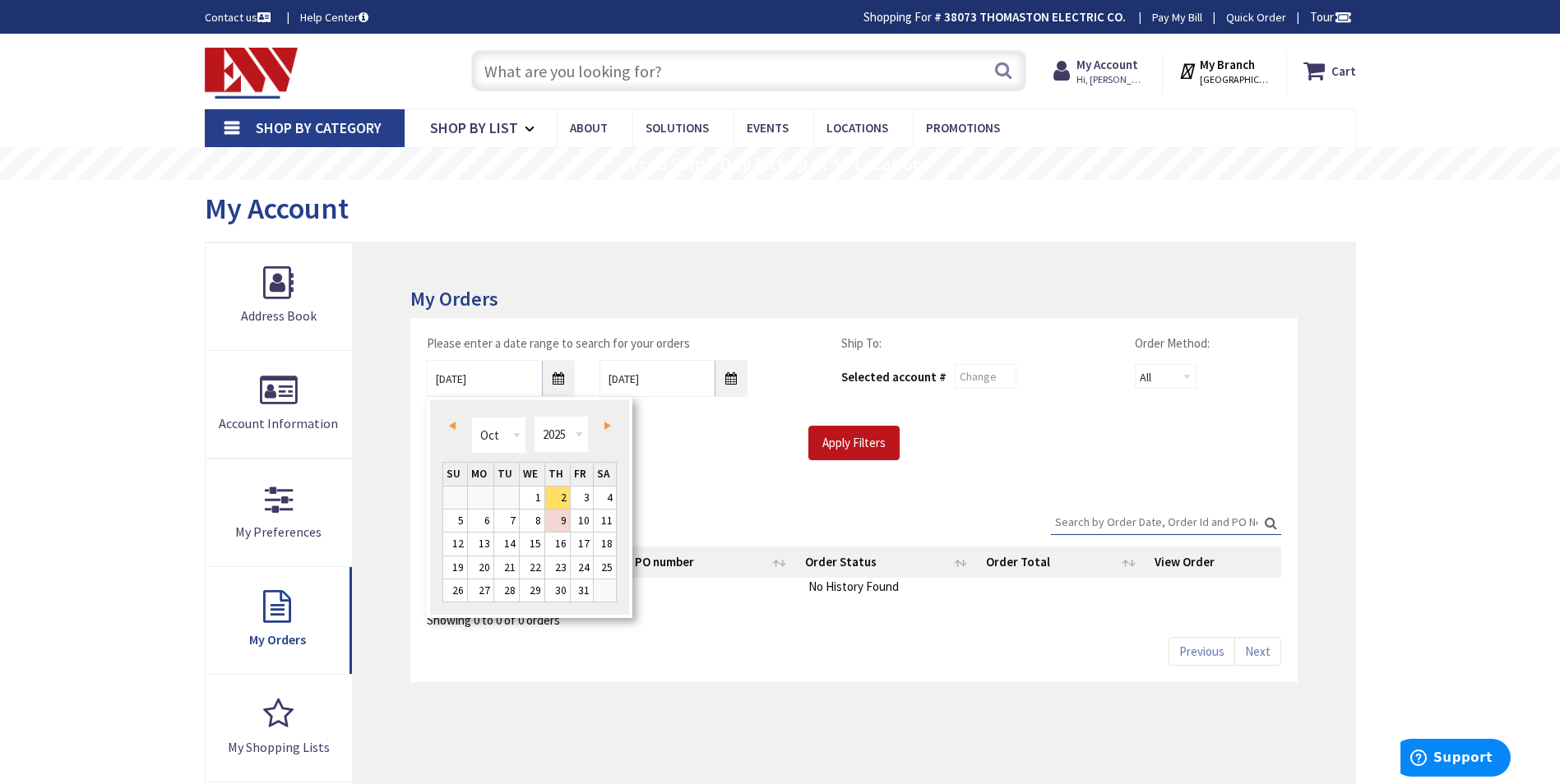
click at [453, 427] on span "Prev" at bounding box center [452, 425] width 6 height 8
click at [586, 522] on link "12" at bounding box center [581, 520] width 22 height 22
type input "09/12/2025"
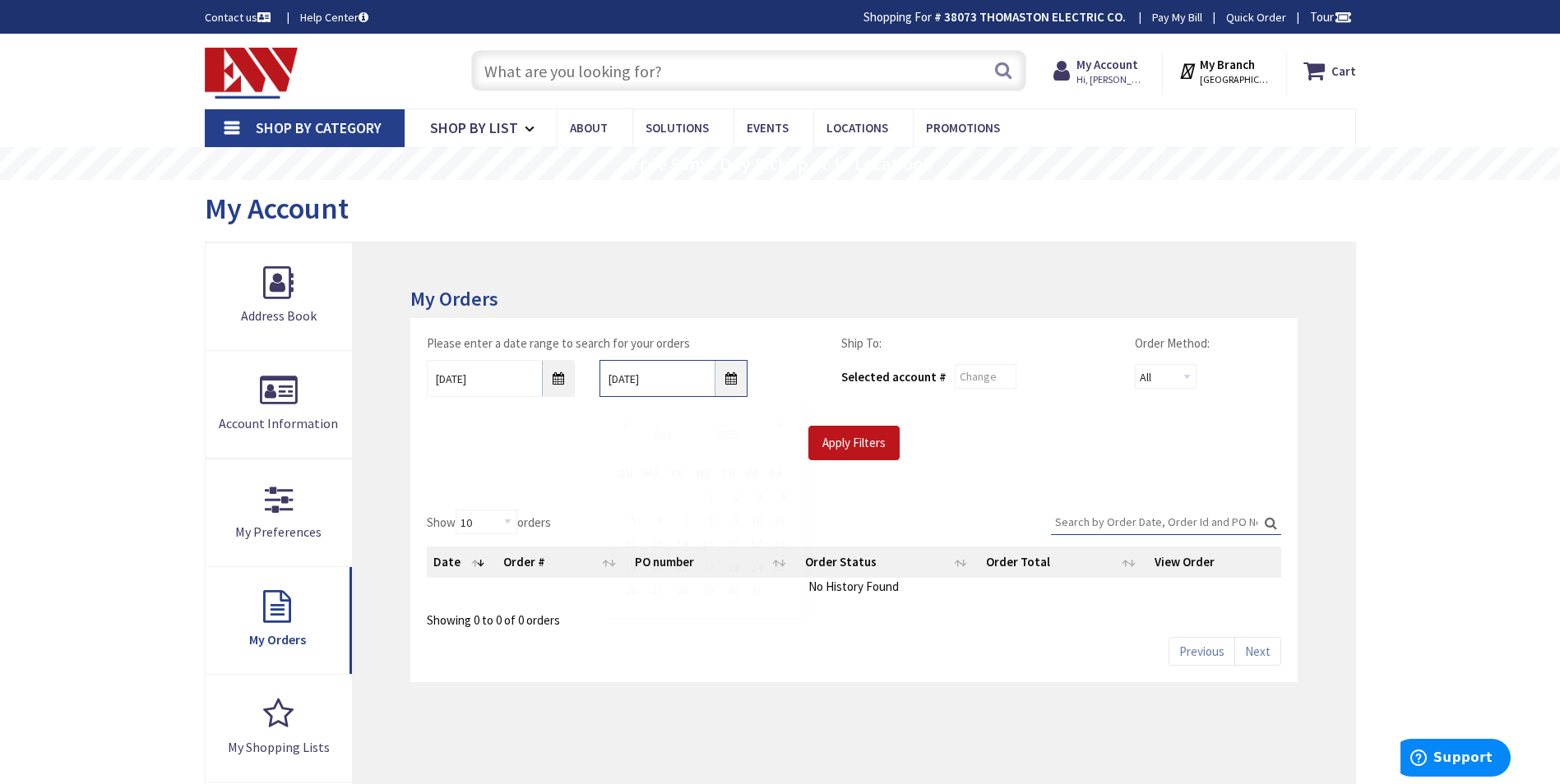
click at [731, 382] on input "10/9/2025" at bounding box center [673, 378] width 148 height 37
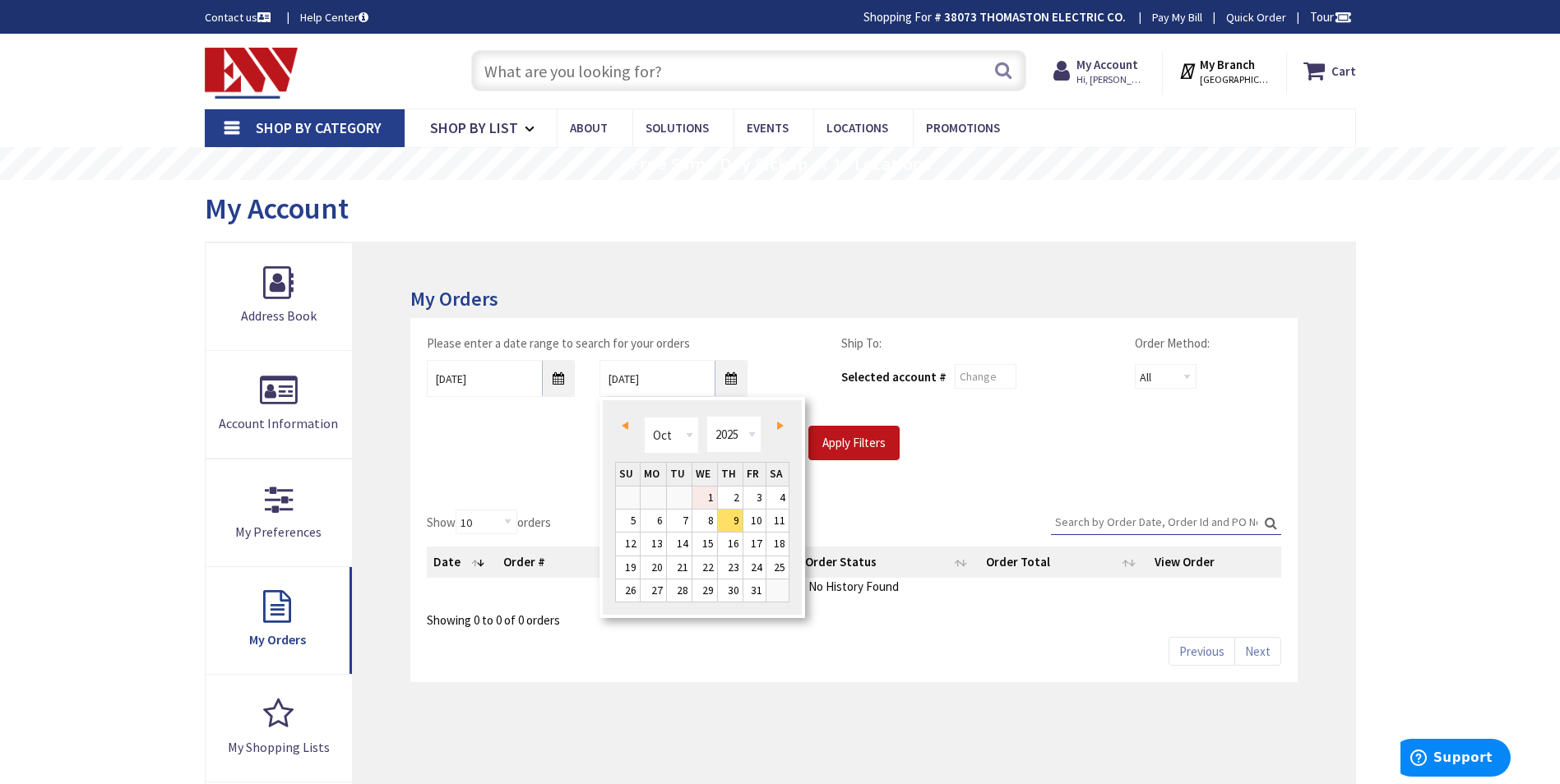
click at [706, 495] on link "1" at bounding box center [705, 497] width 25 height 22
type input "10/01/2025"
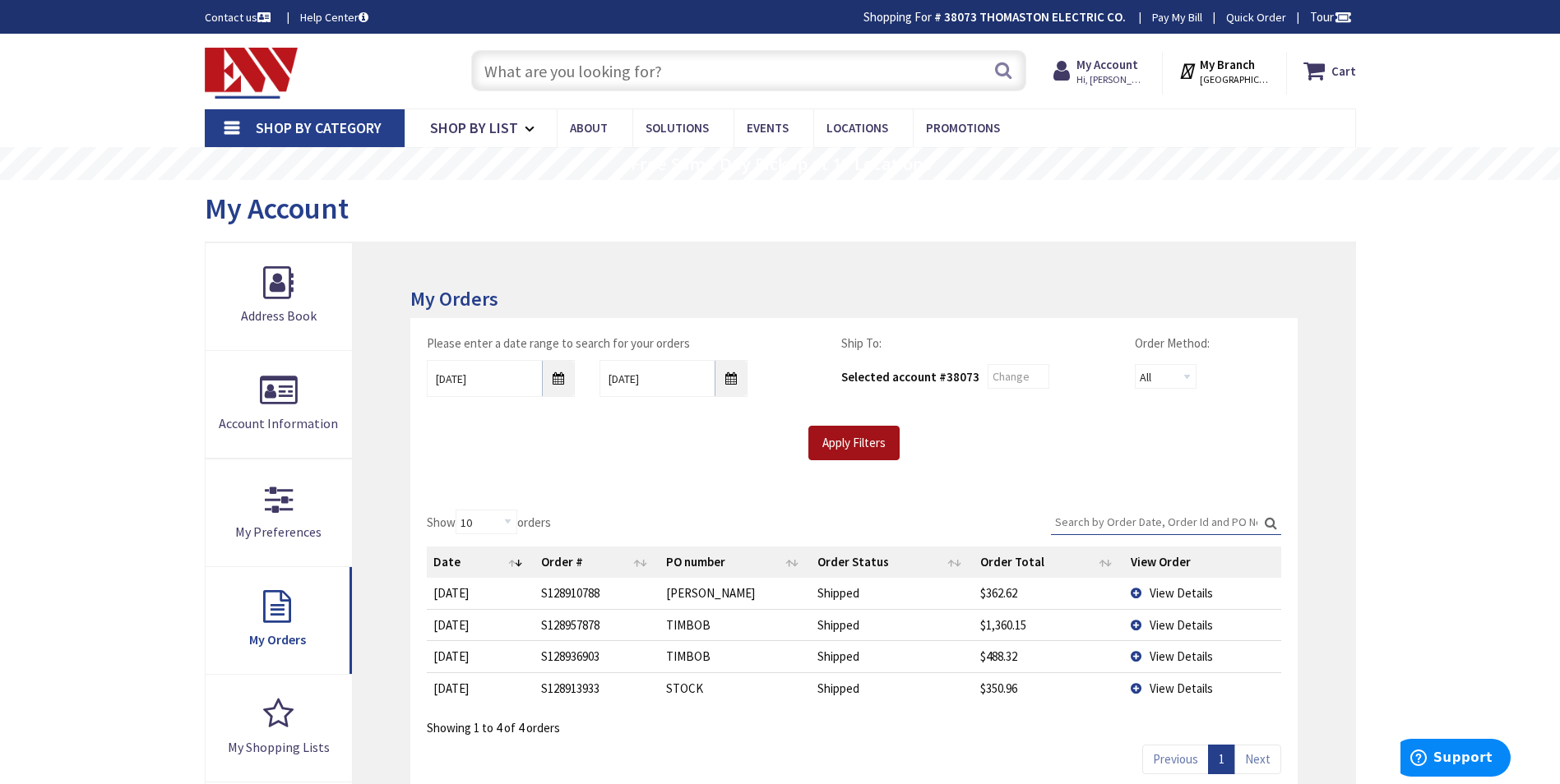
click at [843, 443] on input "Apply Filters" at bounding box center [854, 443] width 92 height 34
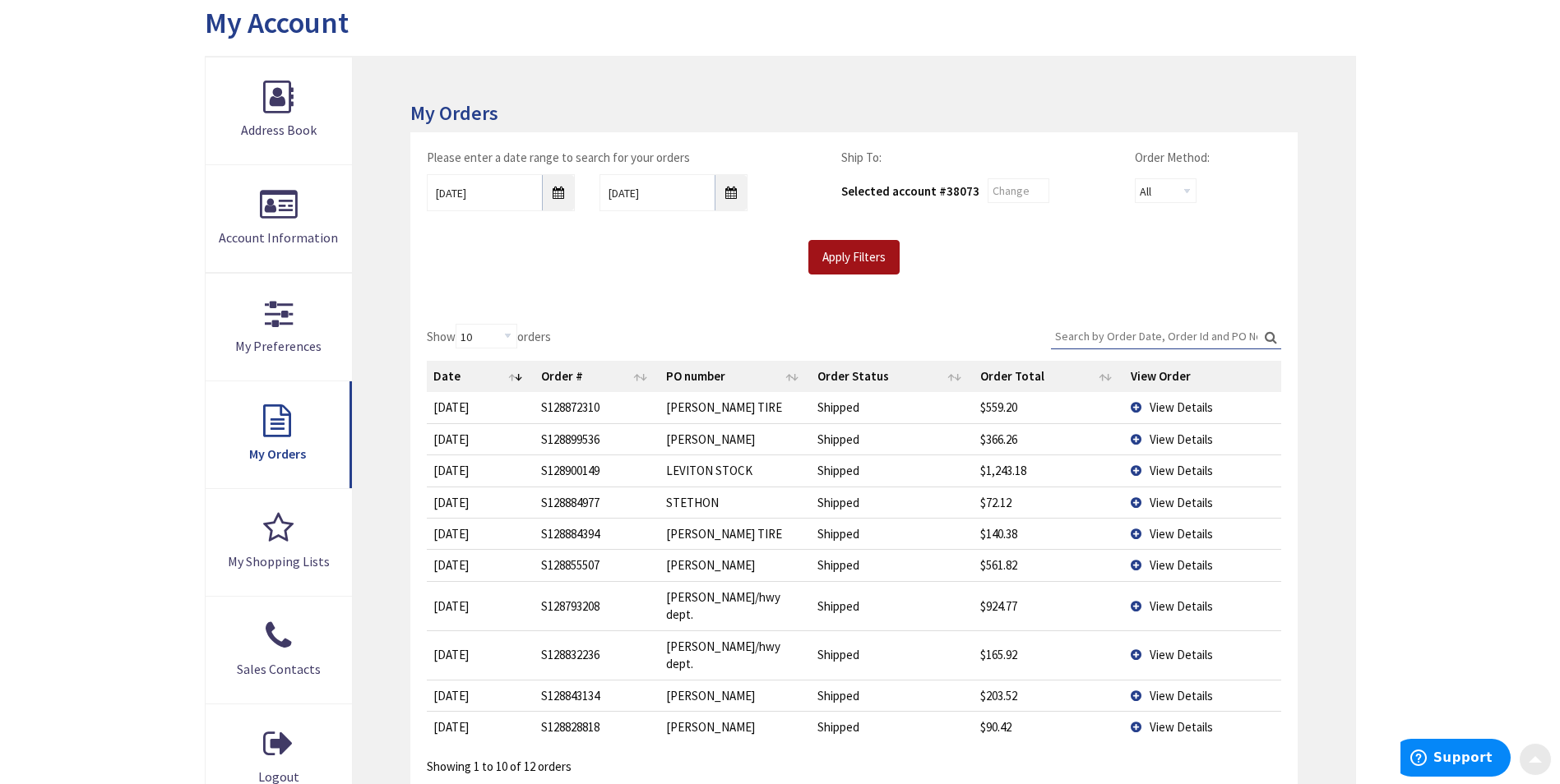
scroll to position [246, 0]
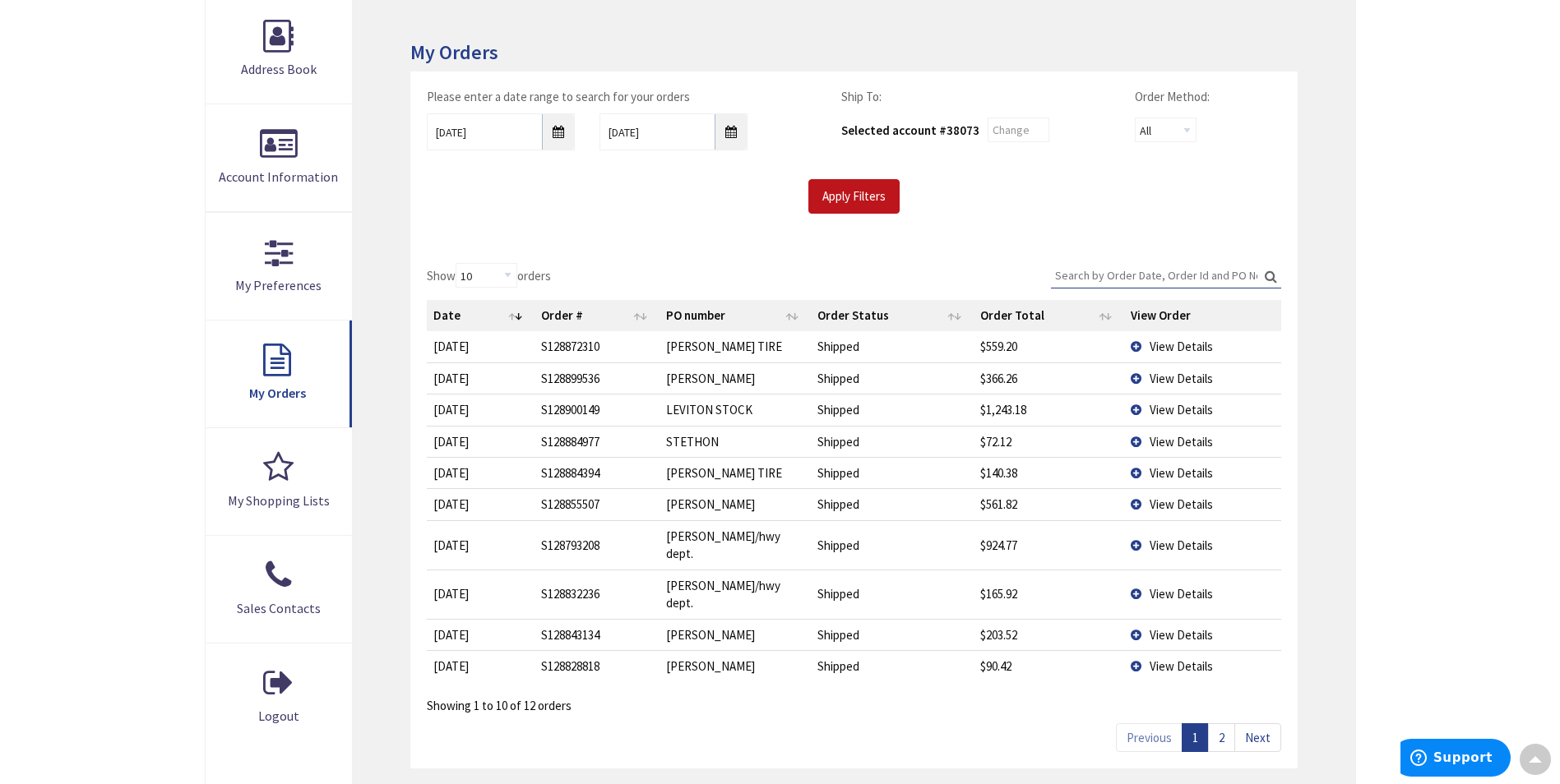
click at [1167, 344] on span "View Details" at bounding box center [1181, 347] width 63 height 16
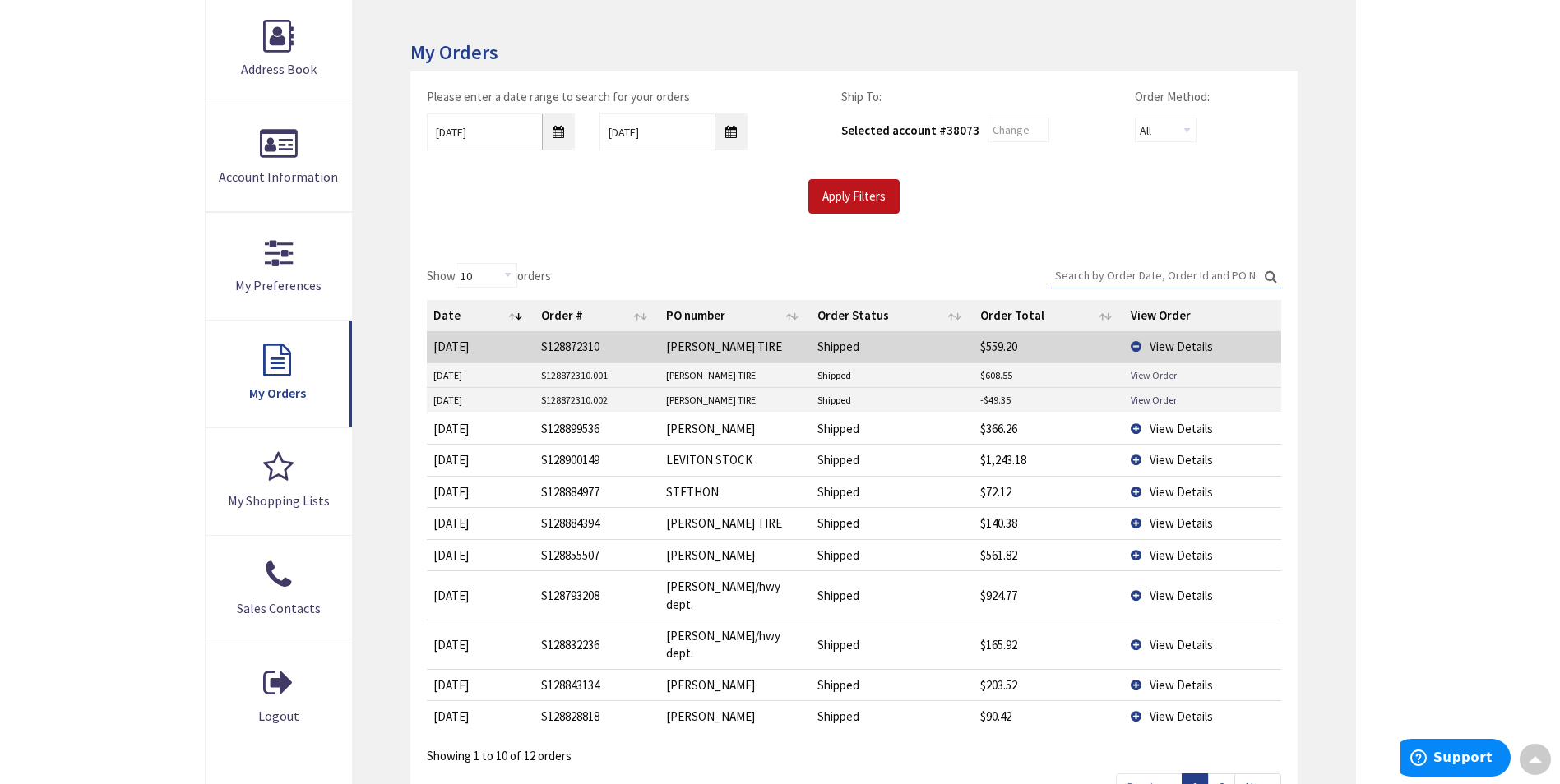
click at [1146, 374] on link "View Order" at bounding box center [1154, 376] width 46 height 14
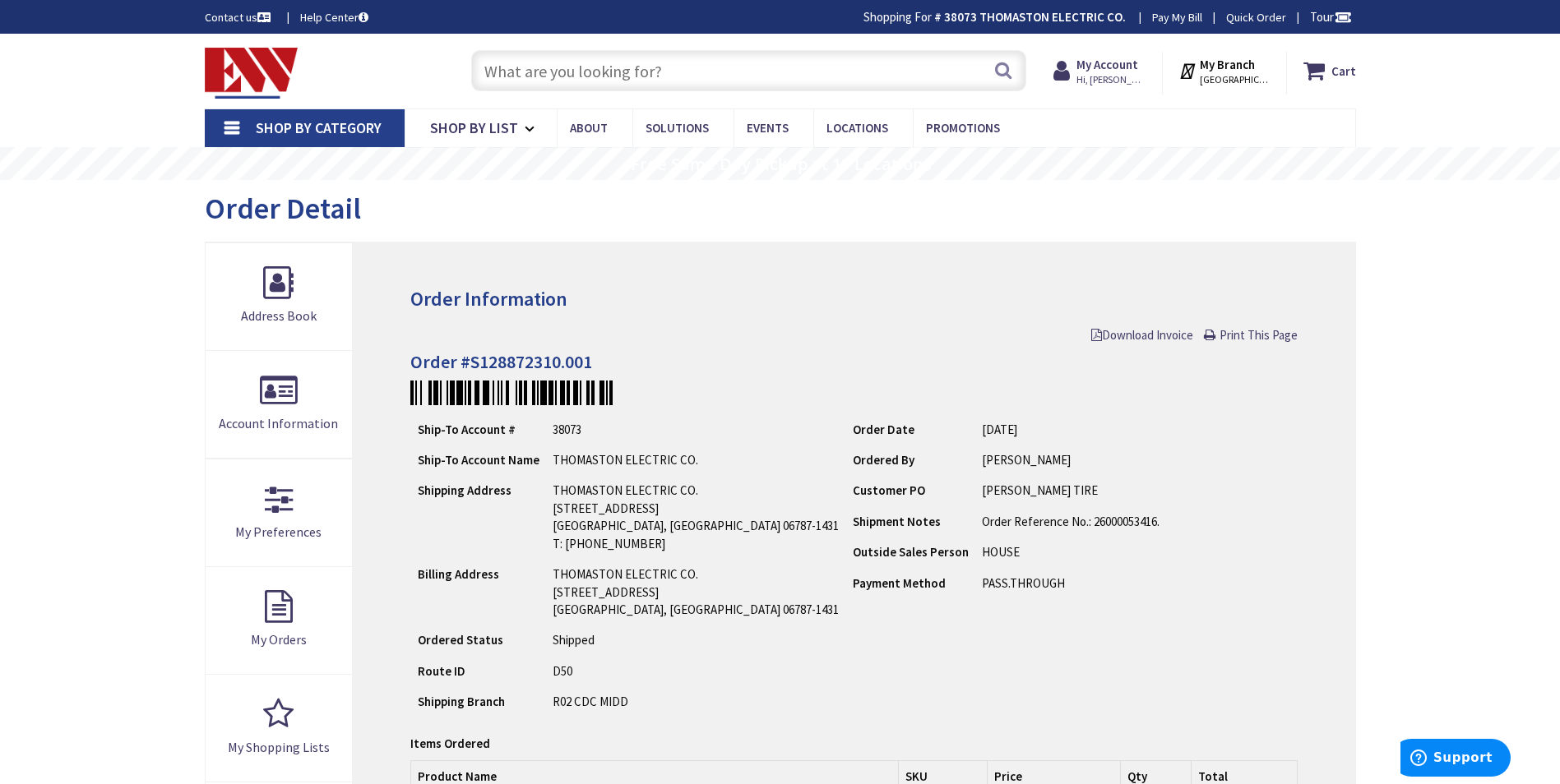
click at [519, 72] on input "text" at bounding box center [748, 70] width 556 height 41
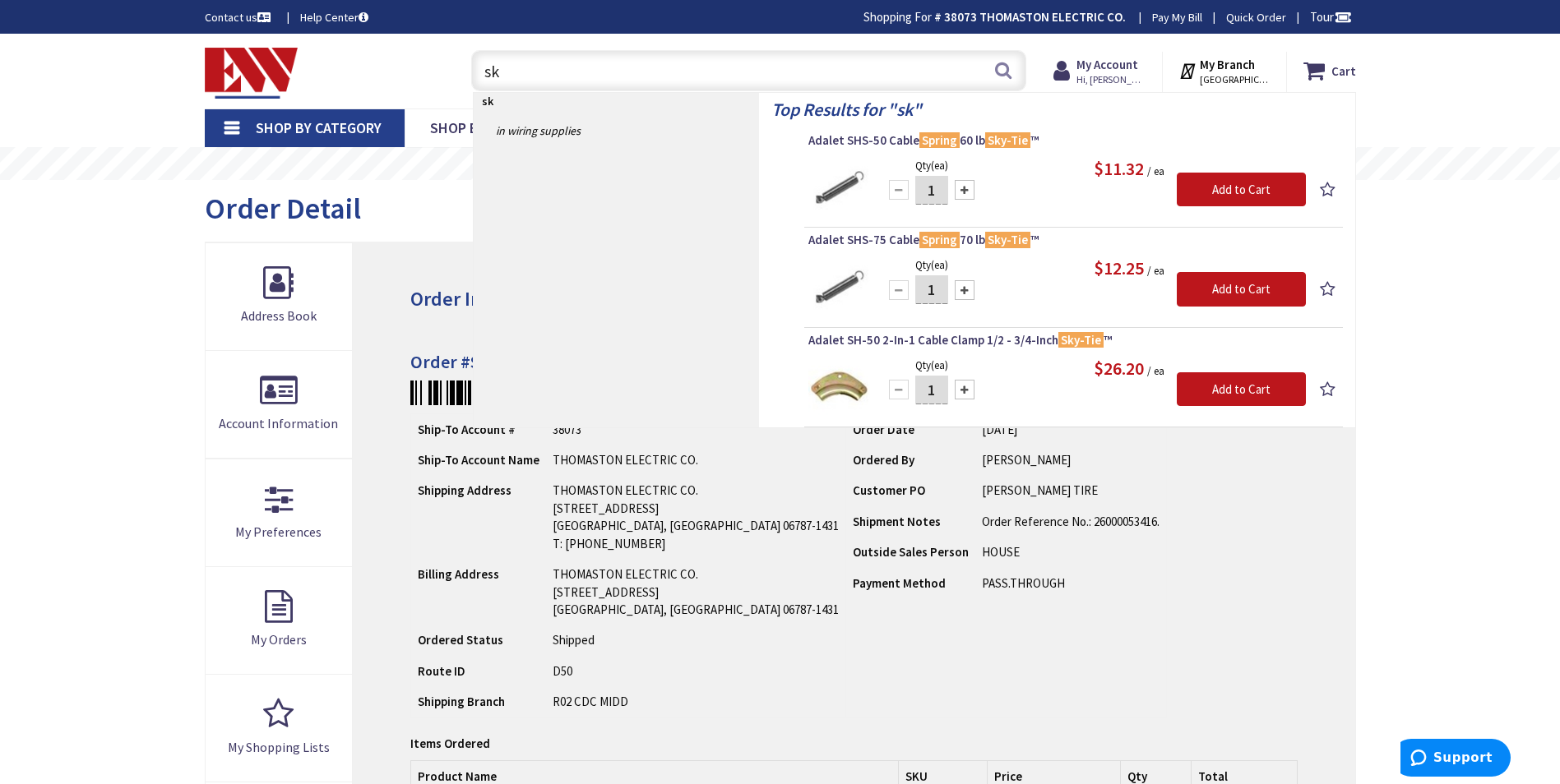
type input "s"
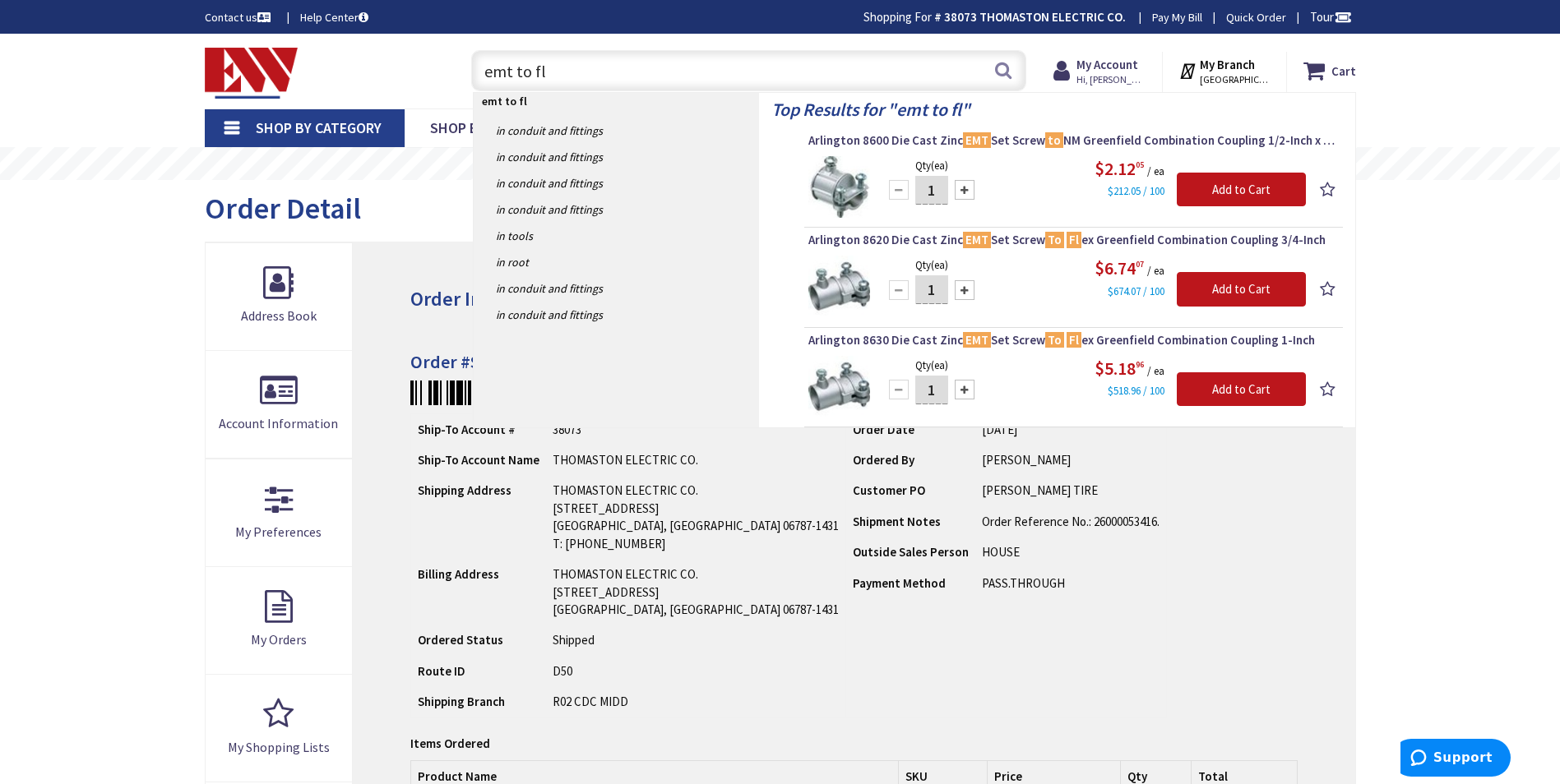
type input "emt to fl"
